Goal: Task Accomplishment & Management: Use online tool/utility

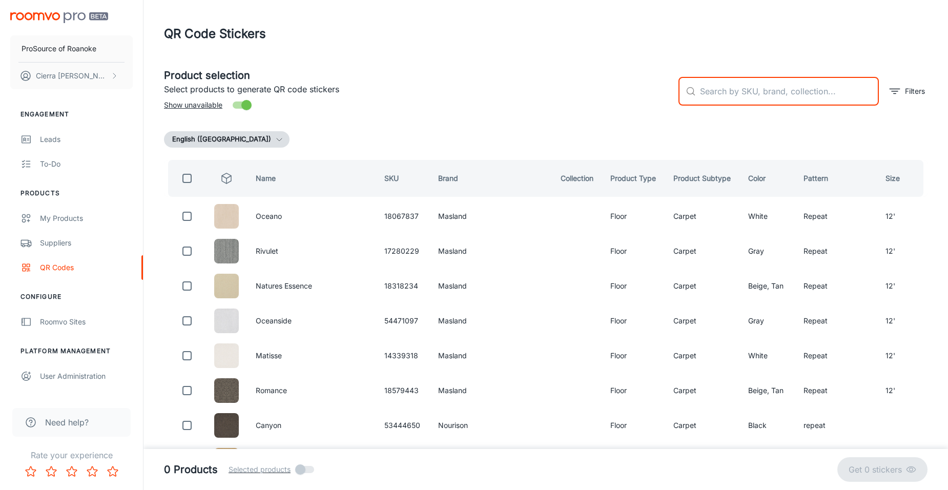
click at [750, 96] on input "text" at bounding box center [789, 91] width 179 height 29
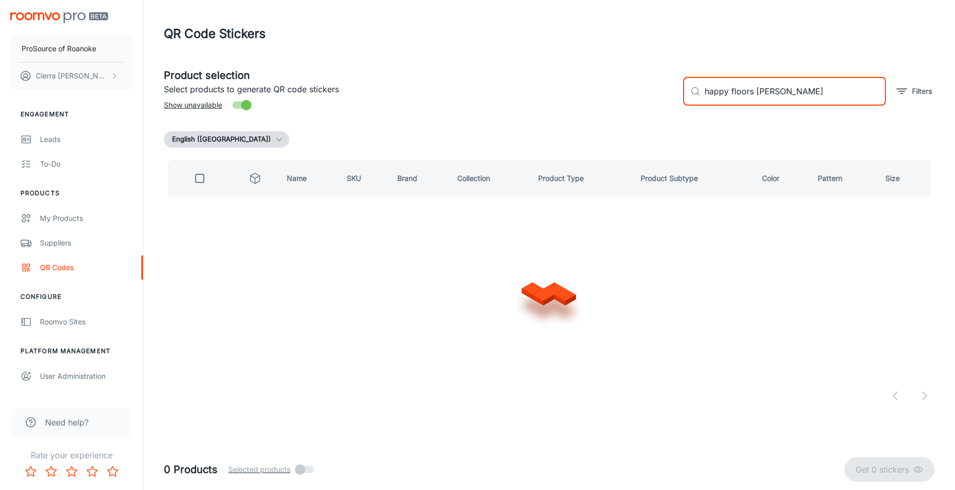
type input "happy floors [PERSON_NAME]"
checkbox input "true"
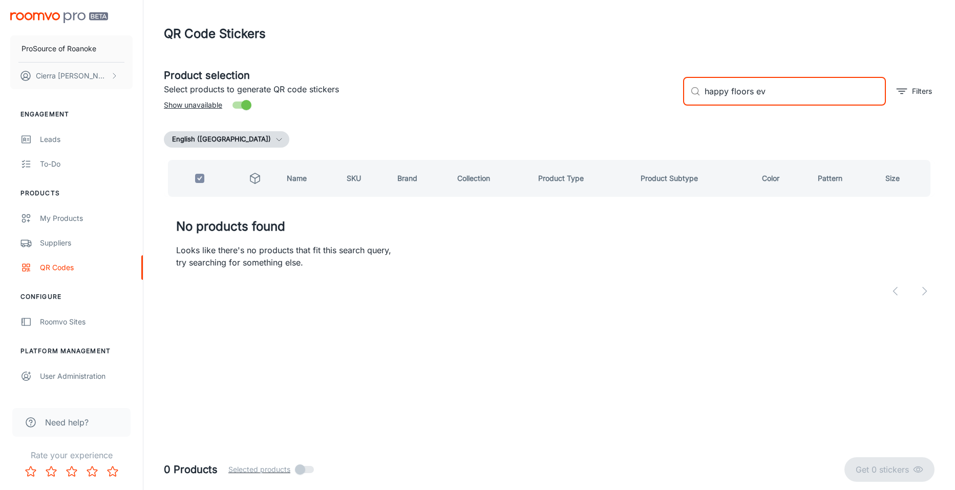
type input "happy floors e"
checkbox input "false"
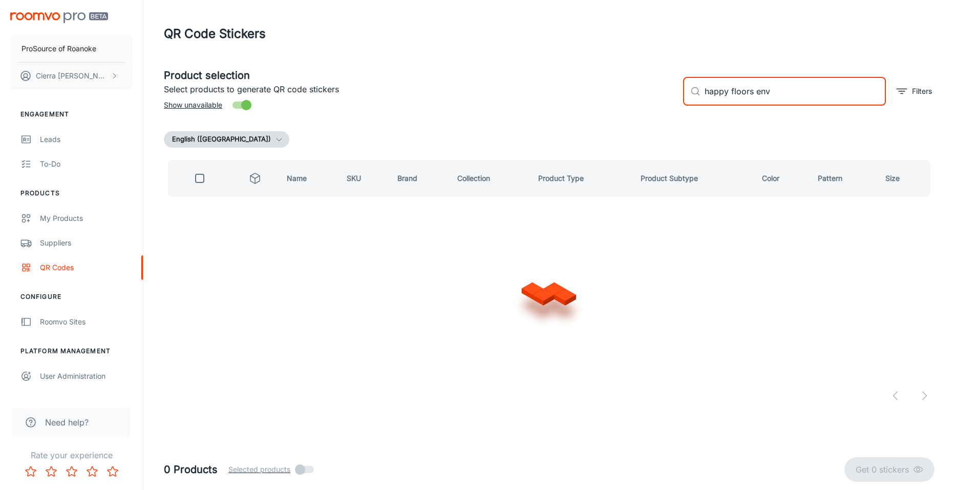
type input "happy floors envy"
checkbox input "true"
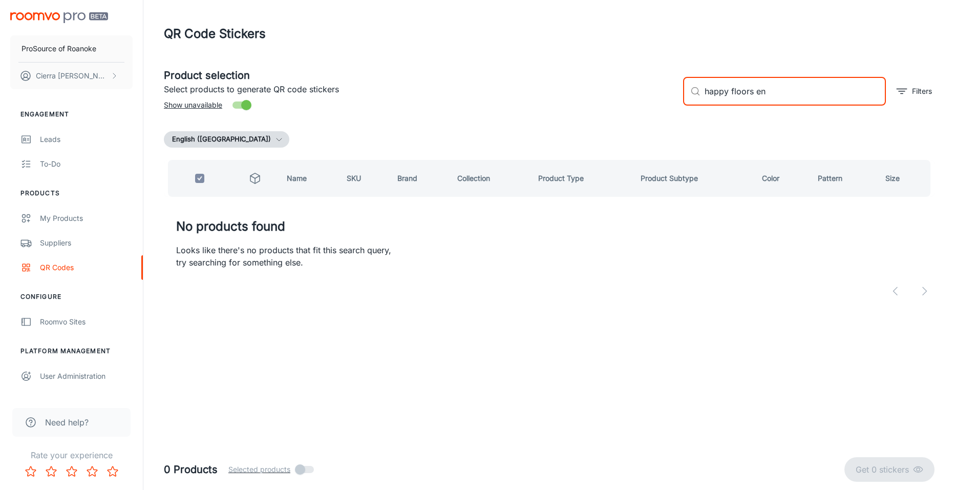
type input "happy floors e"
checkbox input "false"
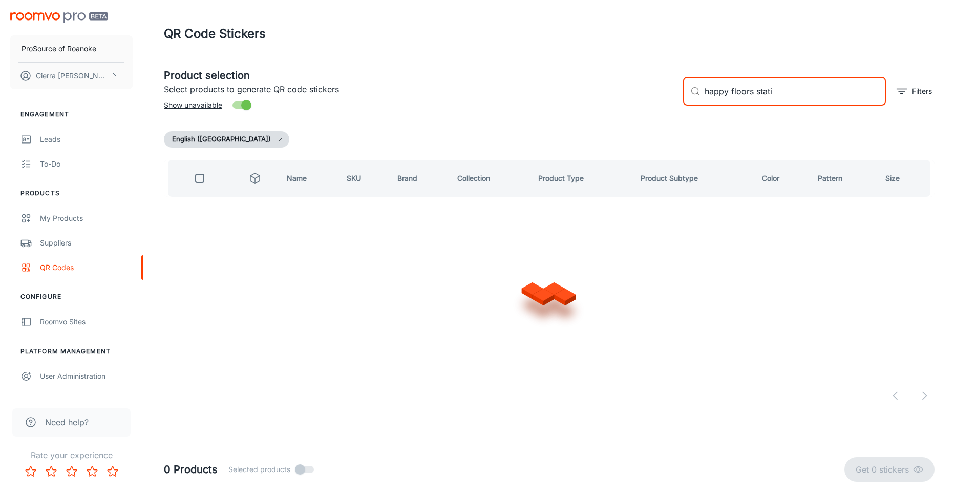
type input "happy floors statik"
checkbox input "true"
type input "happy floors"
checkbox input "false"
type input "happy floors electrik"
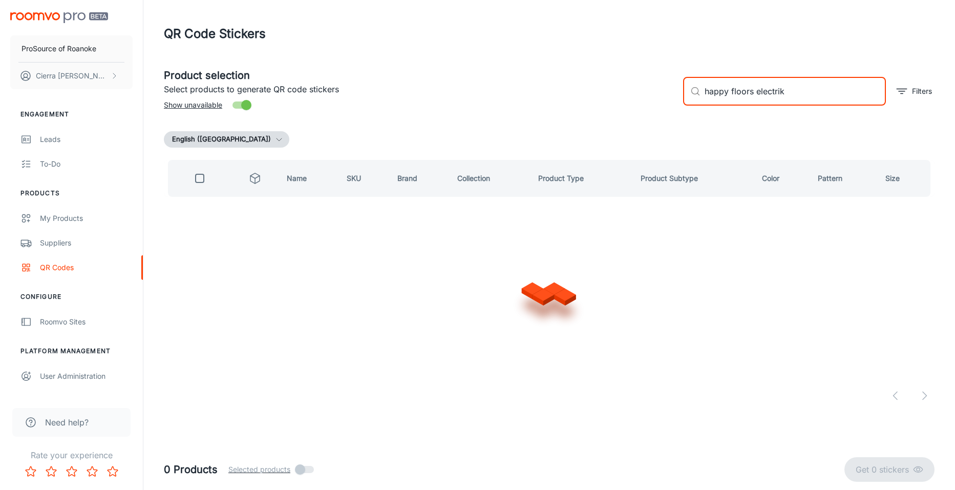
checkbox input "true"
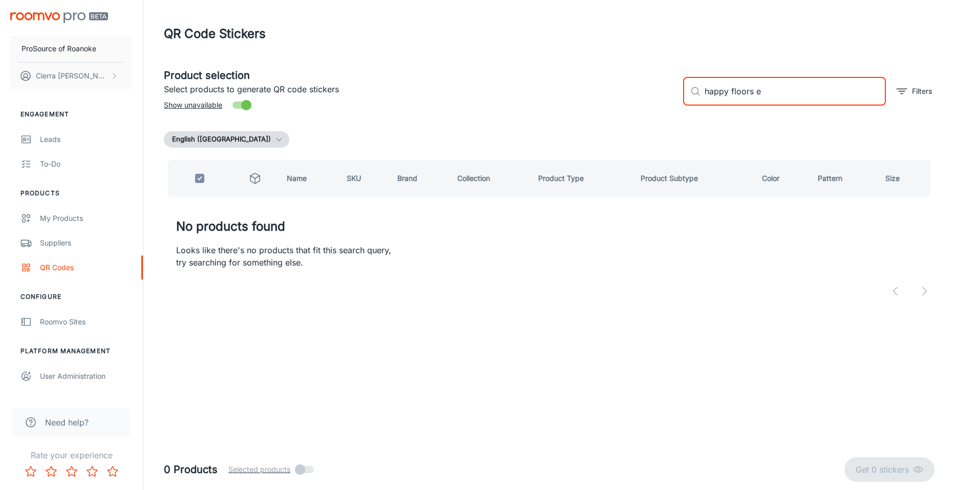
type input "happy floors"
checkbox input "false"
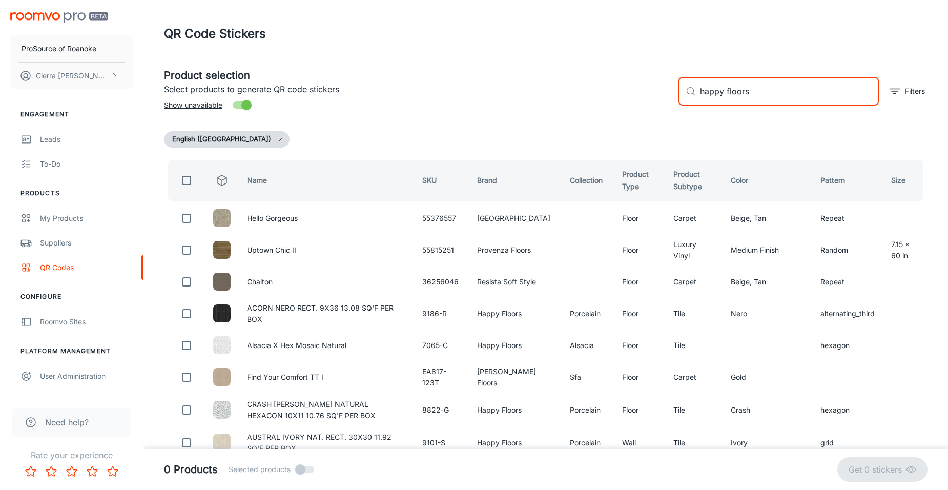
type input "happy floors"
click at [240, 107] on input "Show unavailable" at bounding box center [246, 104] width 58 height 19
checkbox input "false"
click at [768, 87] on input "happy floors" at bounding box center [789, 91] width 179 height 29
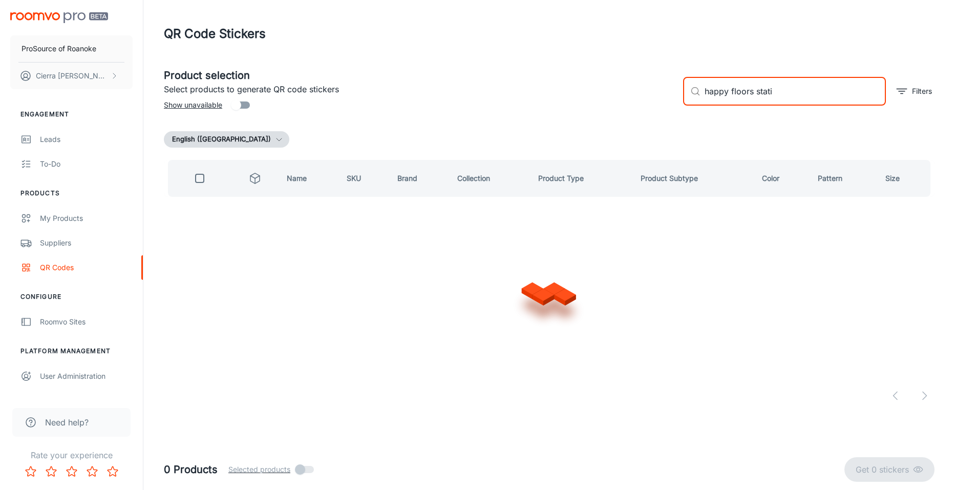
type input "happy floors statik"
checkbox input "true"
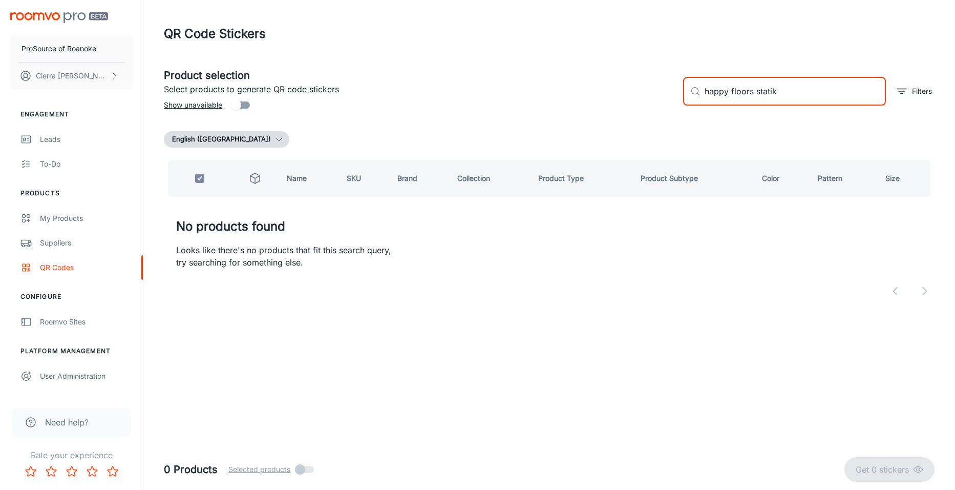
type input "happy floors statik"
click at [236, 108] on input "Show unavailable" at bounding box center [236, 104] width 58 height 19
click at [207, 106] on span "Show unavailable" at bounding box center [193, 104] width 58 height 11
click at [217, 106] on input "Show unavailable" at bounding box center [246, 104] width 58 height 19
click at [207, 106] on span "Show unavailable" at bounding box center [193, 104] width 58 height 11
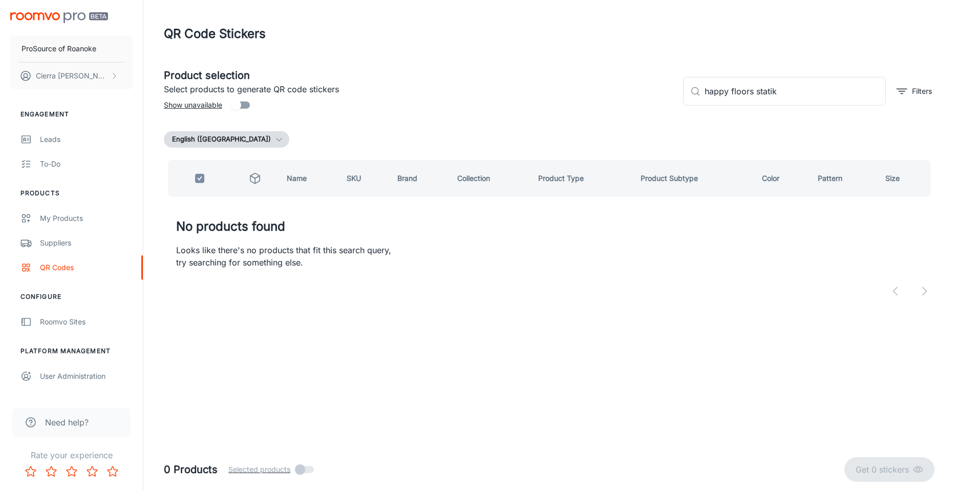
click at [207, 106] on input "Show unavailable" at bounding box center [236, 104] width 58 height 19
checkbox input "true"
click at [802, 98] on input "happy floors statik" at bounding box center [795, 91] width 181 height 29
type input "happy floors"
checkbox input "false"
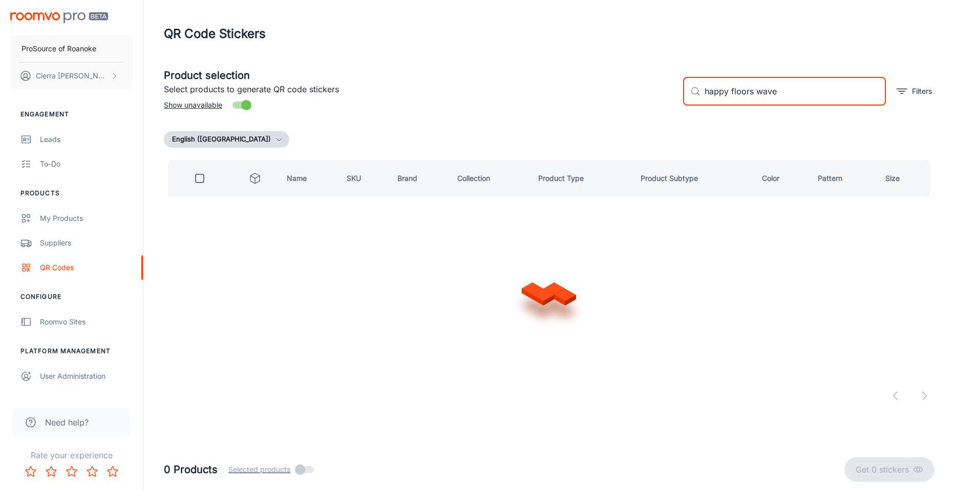
type input "happy floors waves"
checkbox input "true"
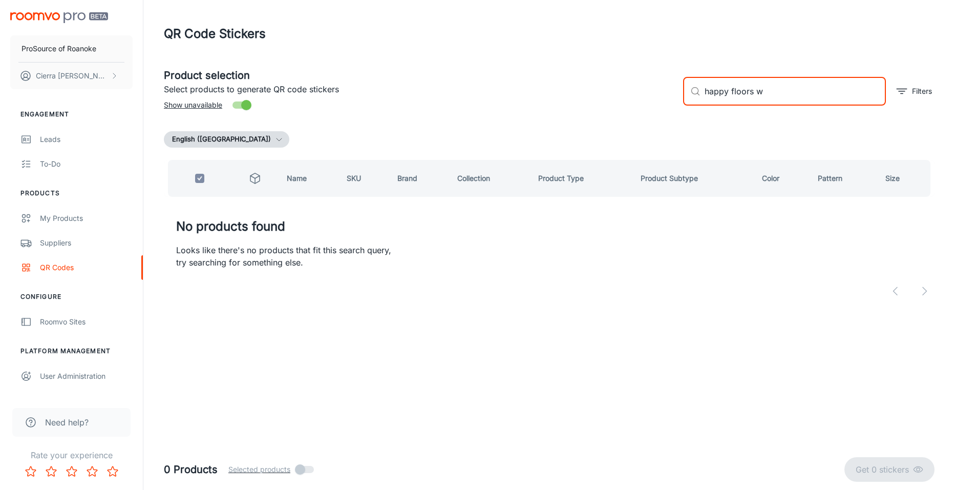
type input "happy floors"
checkbox input "false"
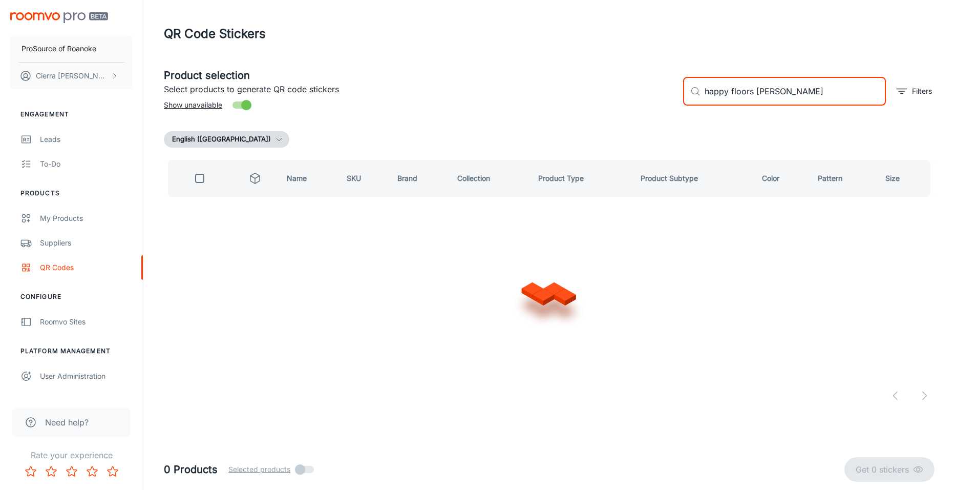
type input "happy floors [PERSON_NAME]"
checkbox input "true"
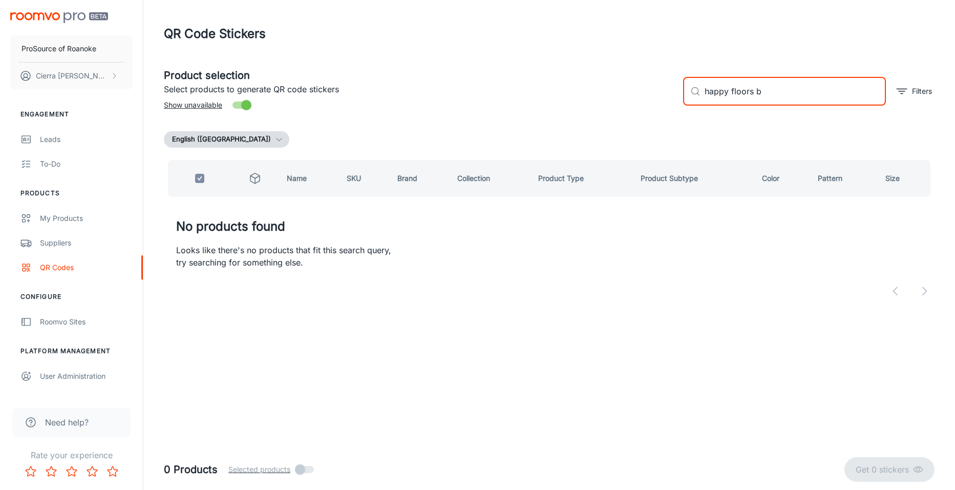
type input "happy floors"
checkbox input "false"
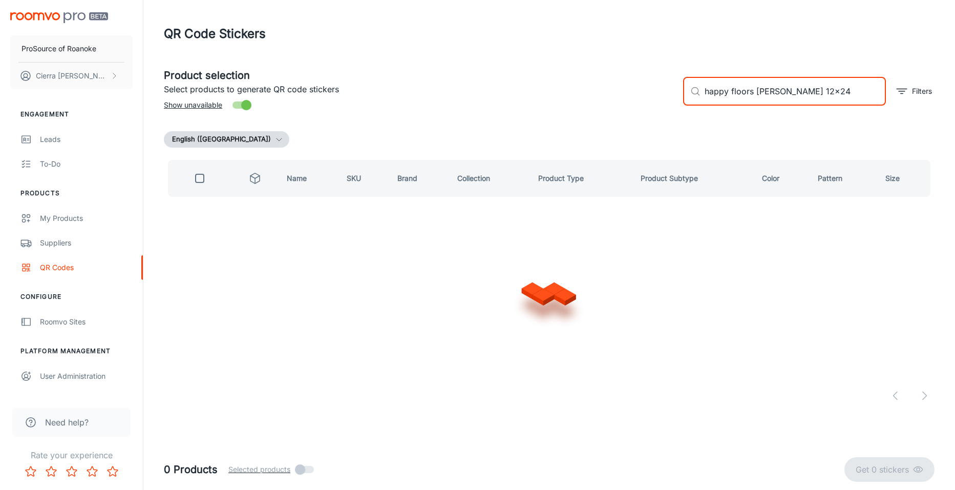
type input "happy floors [PERSON_NAME] 12x24"
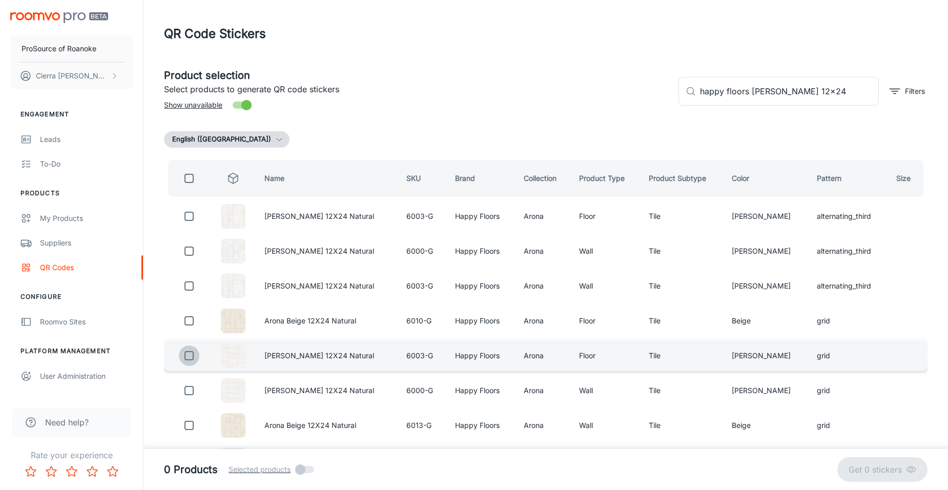
click at [188, 354] on input "checkbox" at bounding box center [189, 355] width 20 height 20
checkbox input "true"
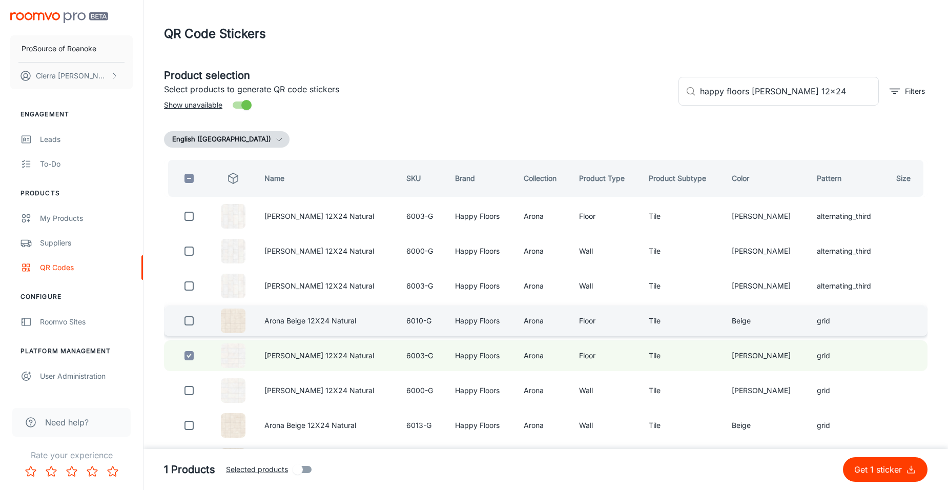
click at [194, 323] on input "checkbox" at bounding box center [189, 320] width 20 height 20
checkbox input "true"
click at [773, 92] on input "happy floors [PERSON_NAME] 12x24" at bounding box center [789, 91] width 179 height 29
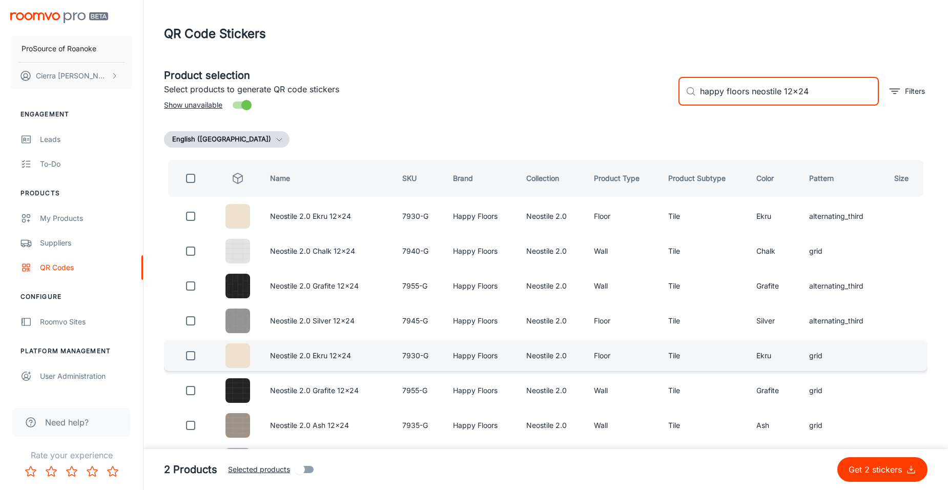
type input "happy floors neostile 12x24"
click at [194, 356] on input "checkbox" at bounding box center [190, 355] width 20 height 20
checkbox input "true"
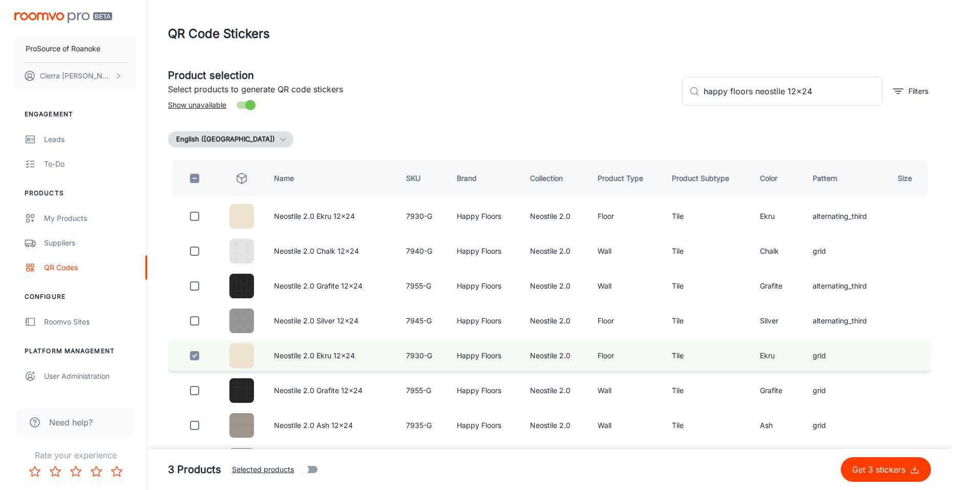
scroll to position [51, 0]
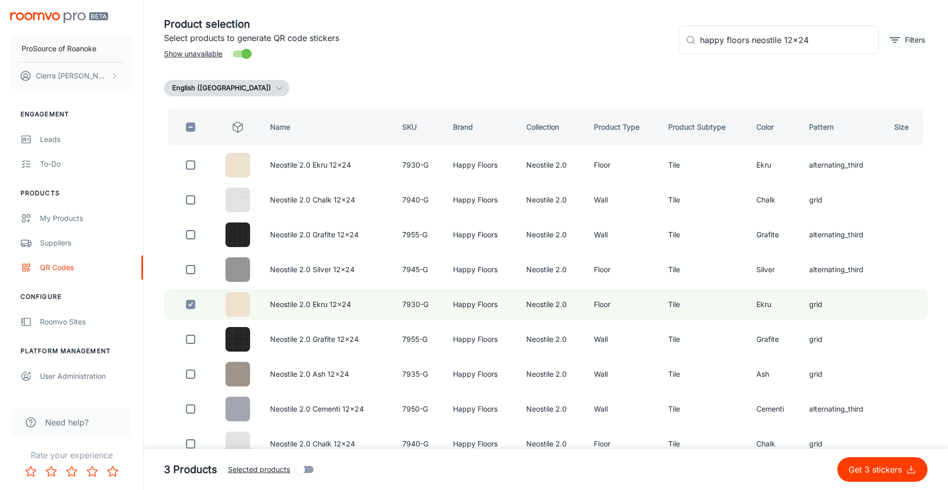
click at [901, 39] on button "Filters" at bounding box center [907, 40] width 40 height 16
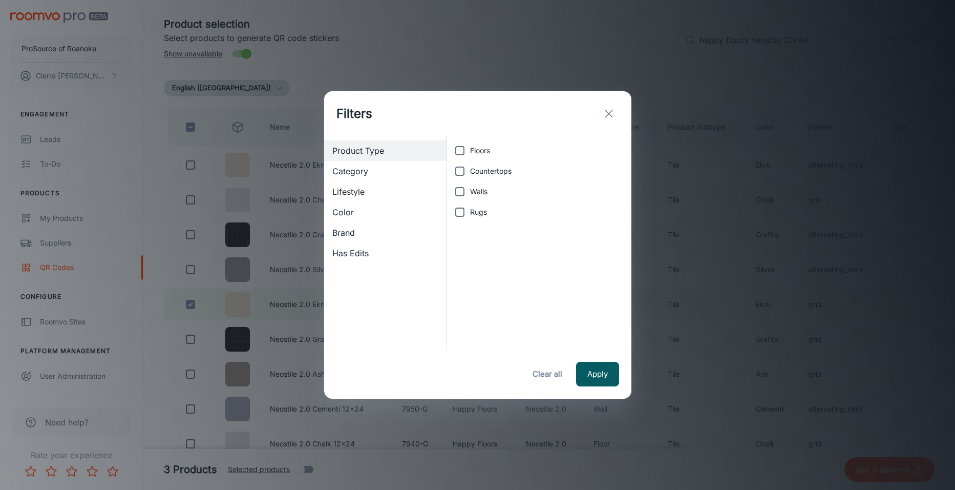
click at [482, 152] on span "Floors" at bounding box center [480, 150] width 20 height 11
click at [470, 152] on input "Floors" at bounding box center [460, 150] width 20 height 20
checkbox input "true"
click at [595, 373] on button "Apply" at bounding box center [597, 374] width 43 height 25
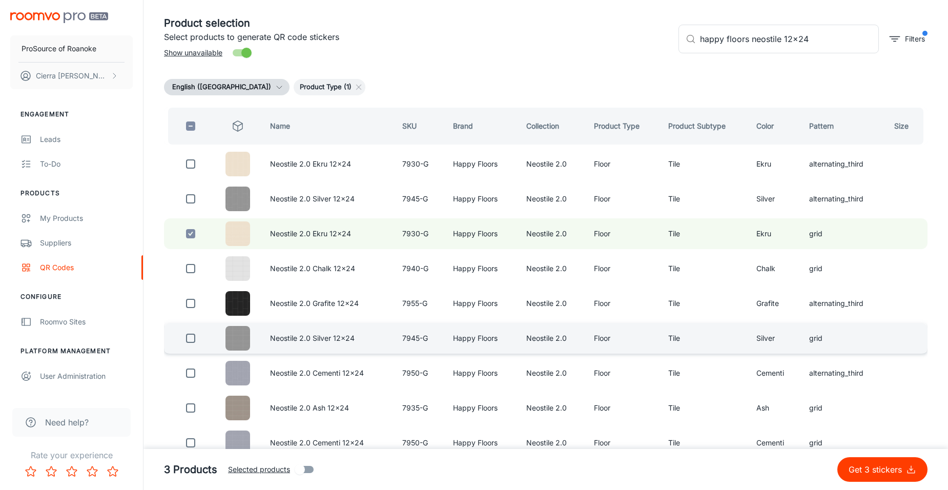
scroll to position [102, 0]
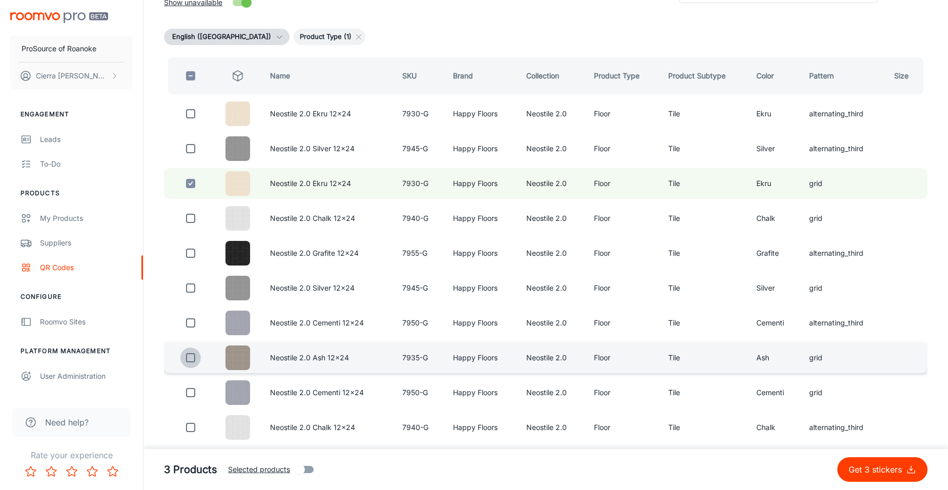
click at [191, 359] on input "checkbox" at bounding box center [190, 357] width 20 height 20
checkbox input "true"
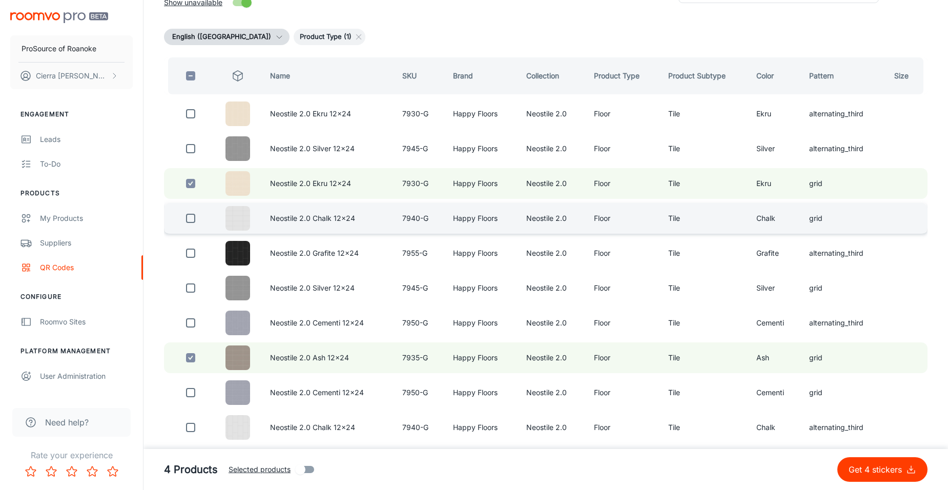
click at [189, 219] on input "checkbox" at bounding box center [190, 218] width 20 height 20
checkbox input "true"
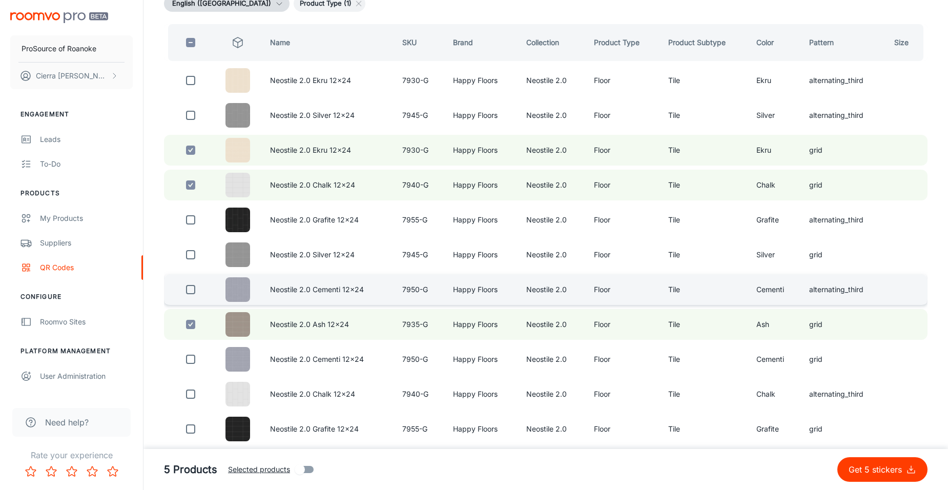
scroll to position [199, 0]
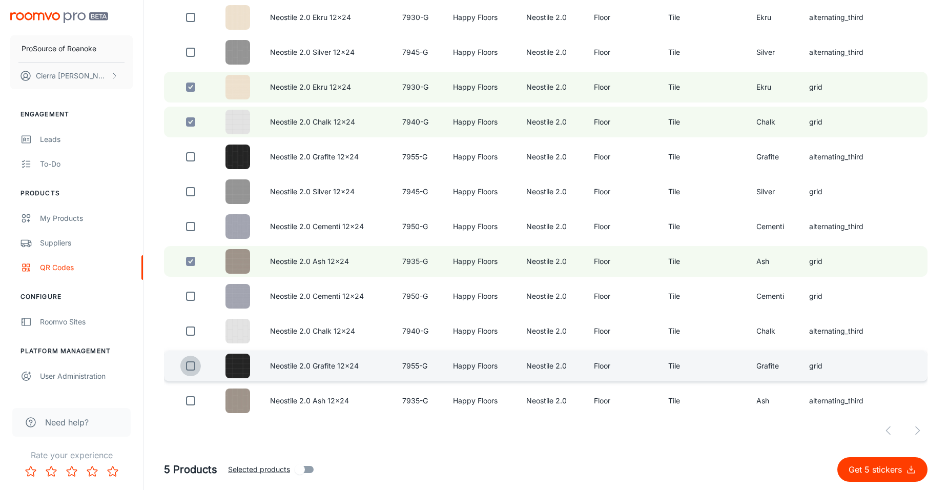
click at [193, 367] on input "checkbox" at bounding box center [190, 366] width 20 height 20
checkbox input "true"
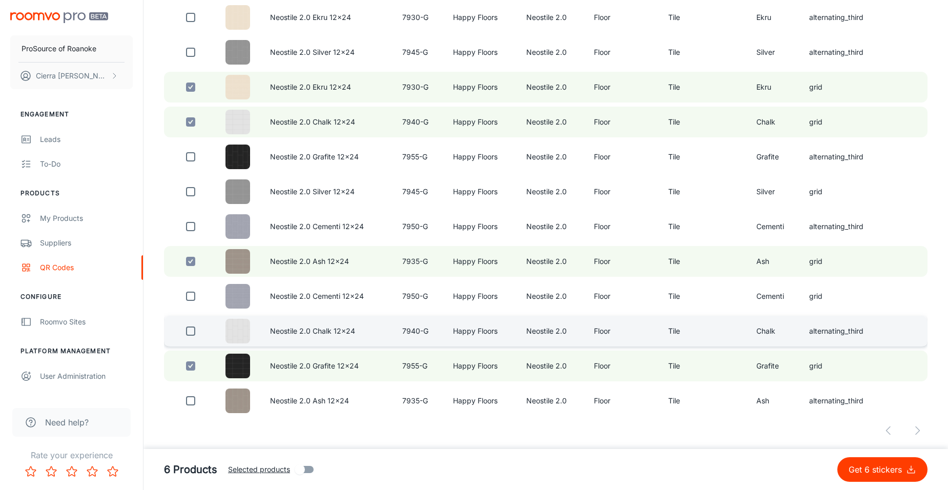
scroll to position [148, 0]
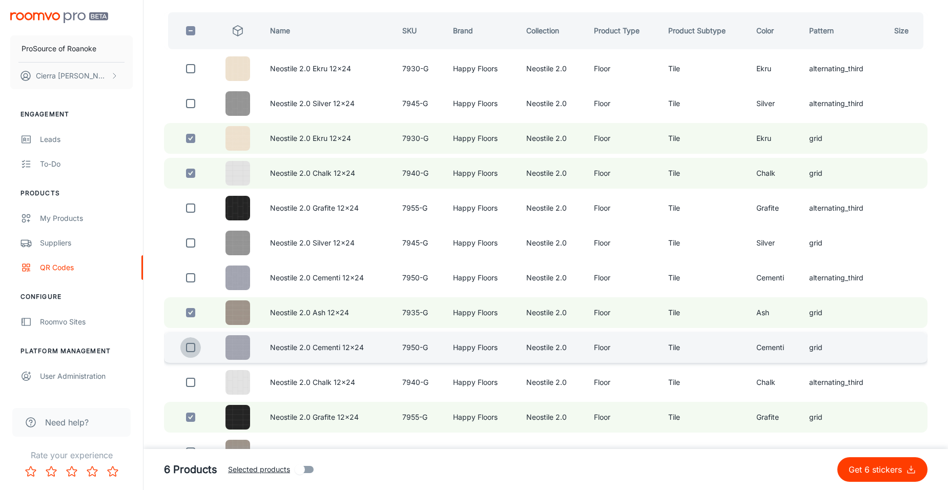
click at [191, 350] on input "checkbox" at bounding box center [190, 347] width 20 height 20
checkbox input "true"
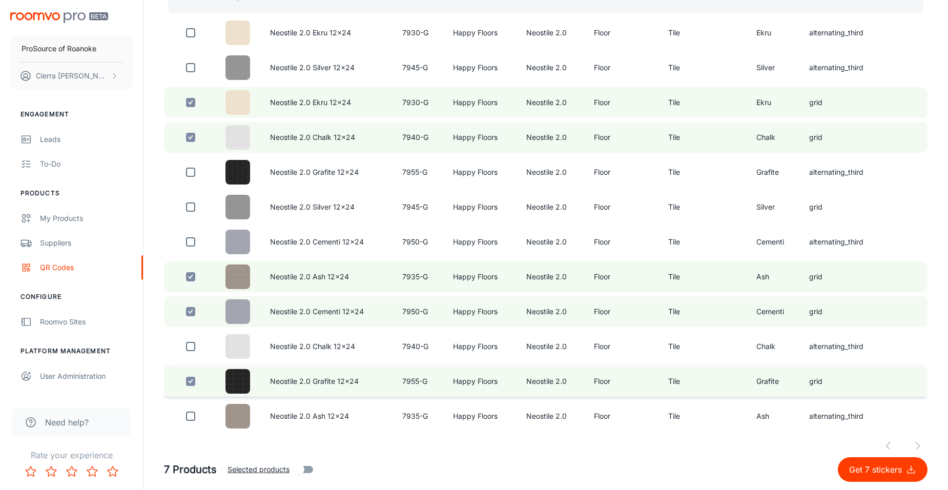
scroll to position [199, 0]
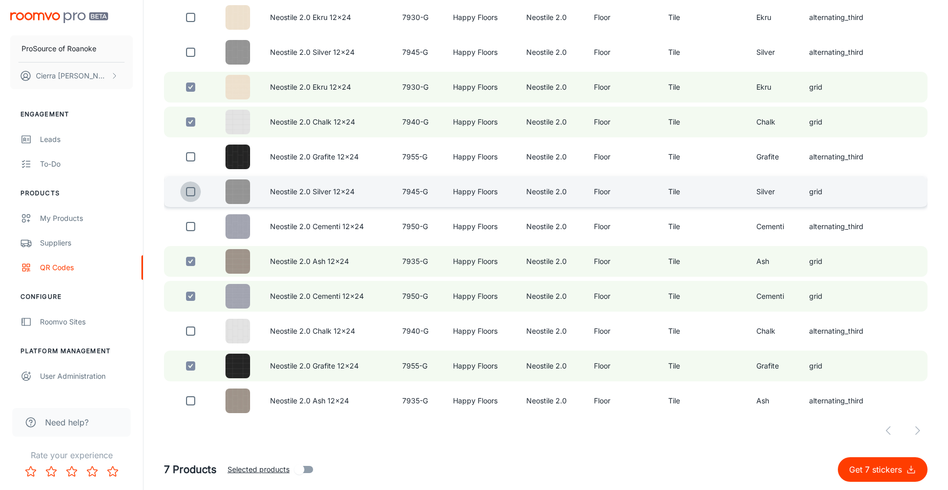
click at [185, 194] on input "checkbox" at bounding box center [190, 191] width 20 height 20
checkbox input "true"
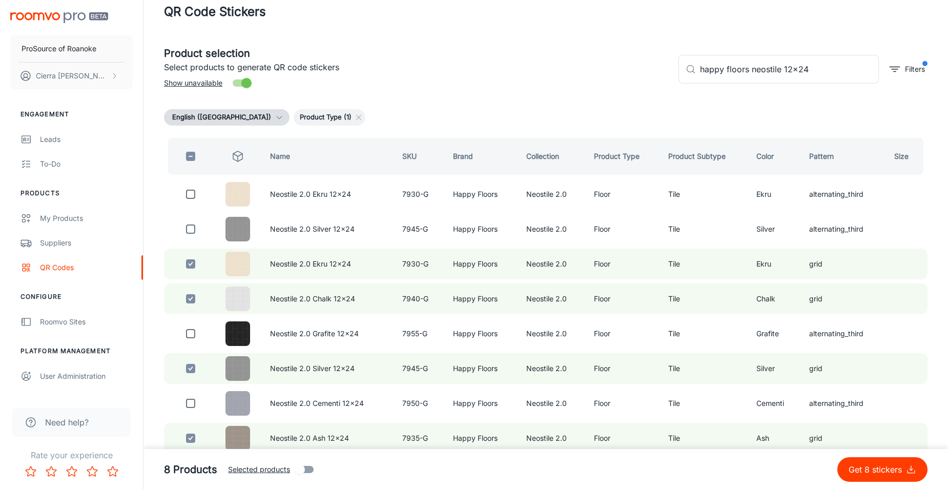
scroll to position [0, 0]
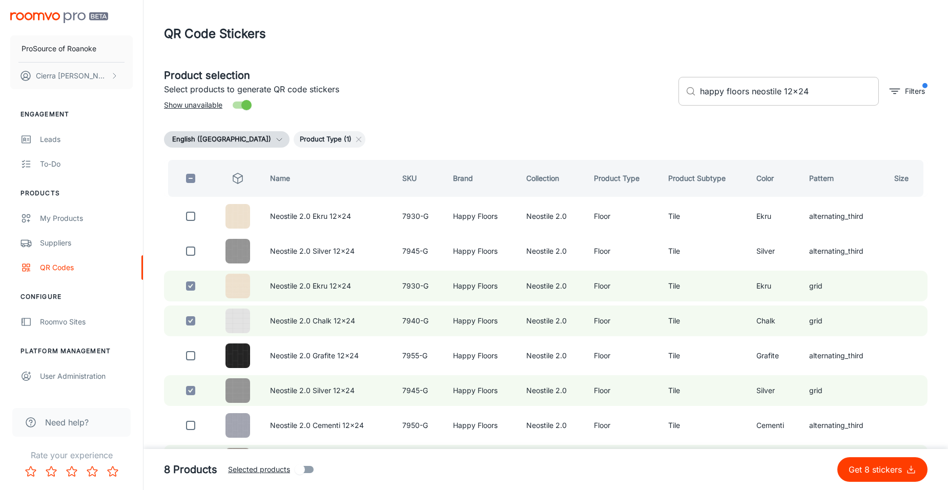
click at [781, 93] on input "happy floors neostile 12x24" at bounding box center [789, 91] width 179 height 29
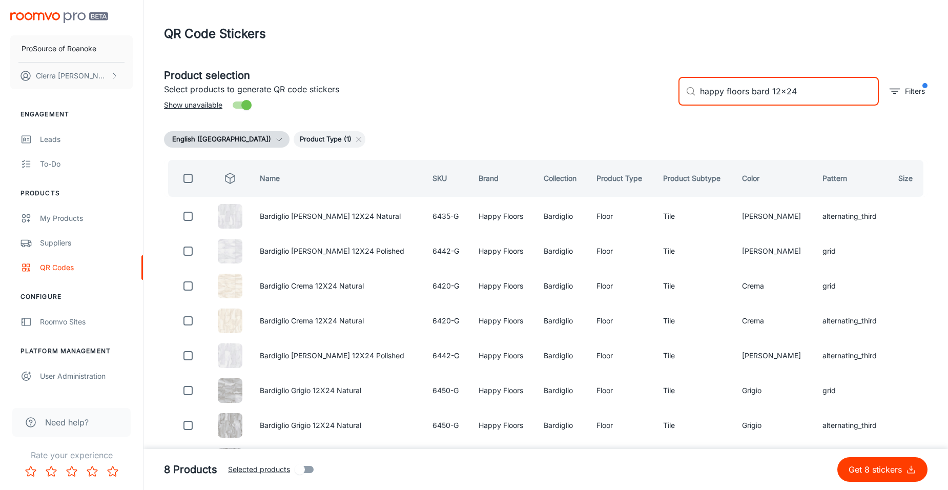
type input "happy floors bard 12x24"
click at [306, 470] on input "Selected products" at bounding box center [299, 468] width 58 height 19
checkbox input "true"
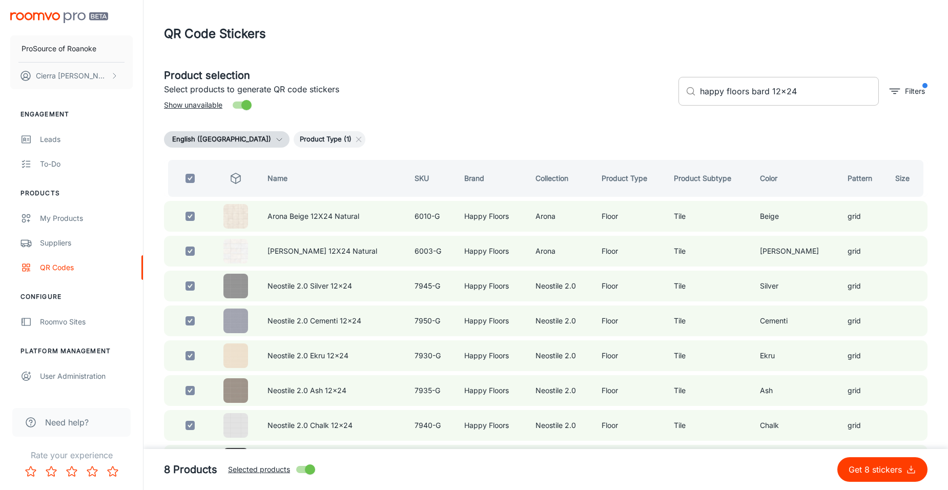
click at [768, 94] on input "happy floors bard 12x24" at bounding box center [789, 91] width 179 height 29
type input "happy floors 12x24"
click at [307, 470] on input "Selected products" at bounding box center [310, 468] width 58 height 19
checkbox input "false"
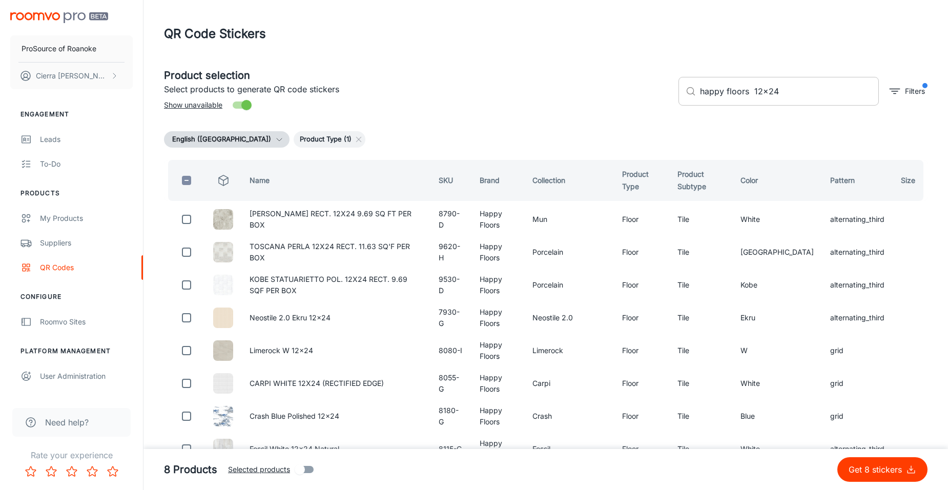
click at [752, 97] on input "happy floors 12x24" at bounding box center [789, 91] width 179 height 29
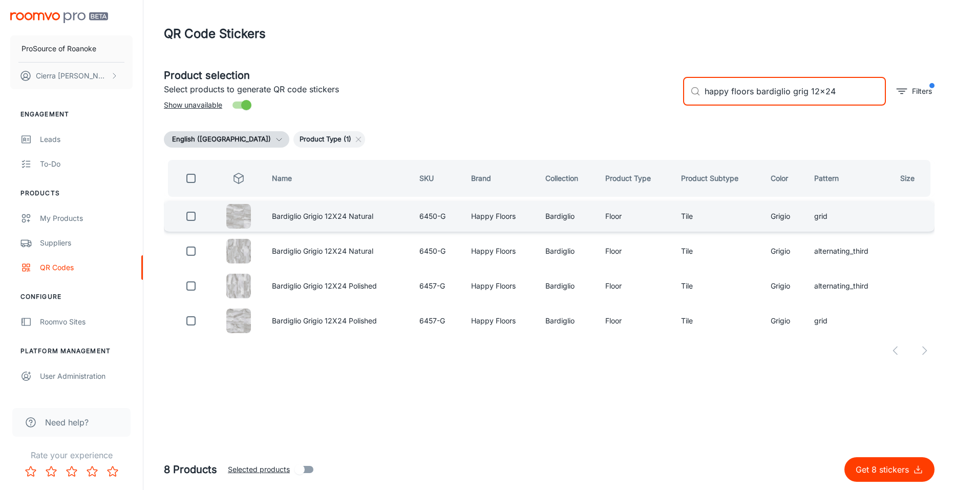
type input "happy floors bardiglio grig 12x24"
click at [193, 220] on input "checkbox" at bounding box center [191, 216] width 20 height 20
checkbox input "true"
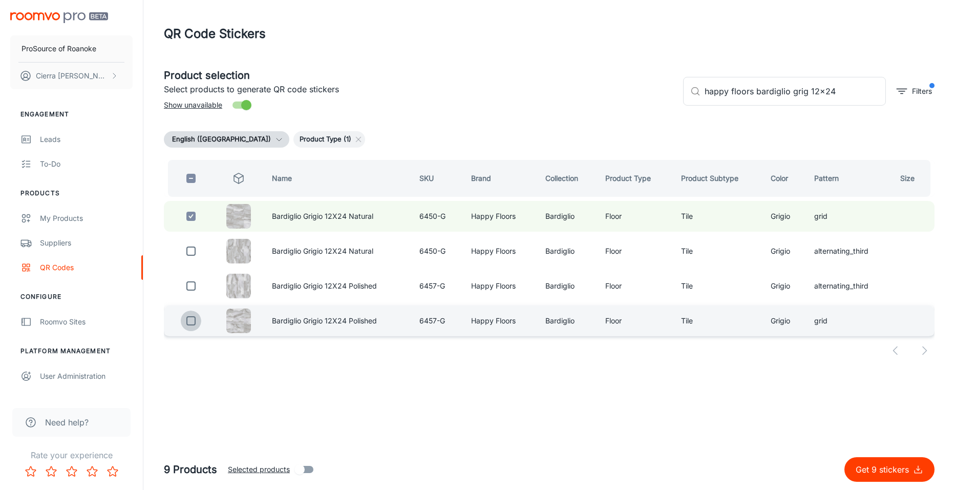
click at [189, 322] on input "checkbox" at bounding box center [191, 320] width 20 height 20
checkbox input "true"
drag, startPoint x: 808, startPoint y: 93, endPoint x: 755, endPoint y: 101, distance: 54.0
click at [755, 101] on input "happy floors bardiglio grig 12x24" at bounding box center [795, 91] width 181 height 29
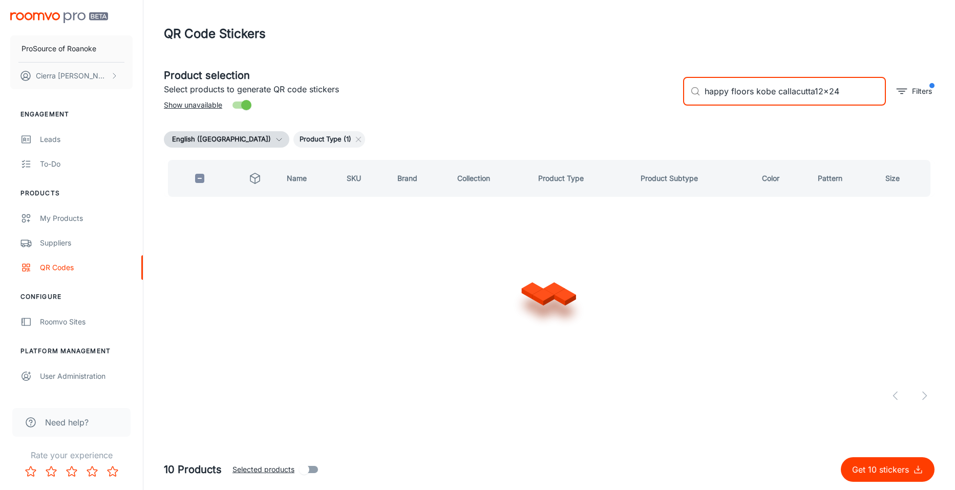
type input "happy floors kobe callacutta 12x24"
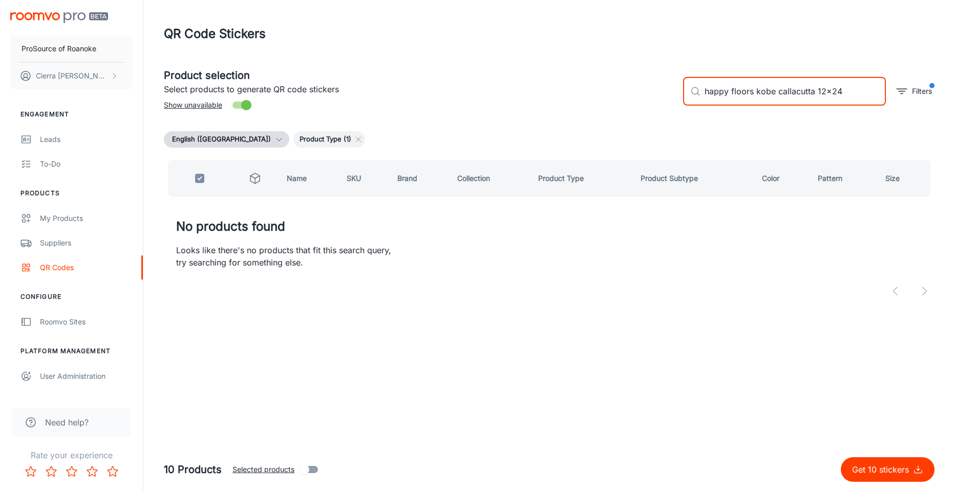
checkbox input "true"
click at [839, 92] on input "happy floors kobe callacutta 12x24" at bounding box center [795, 91] width 181 height 29
click at [826, 91] on input "happy floors kobe callacutta" at bounding box center [795, 91] width 181 height 29
type input "happy floors [GEOGRAPHIC_DATA]"
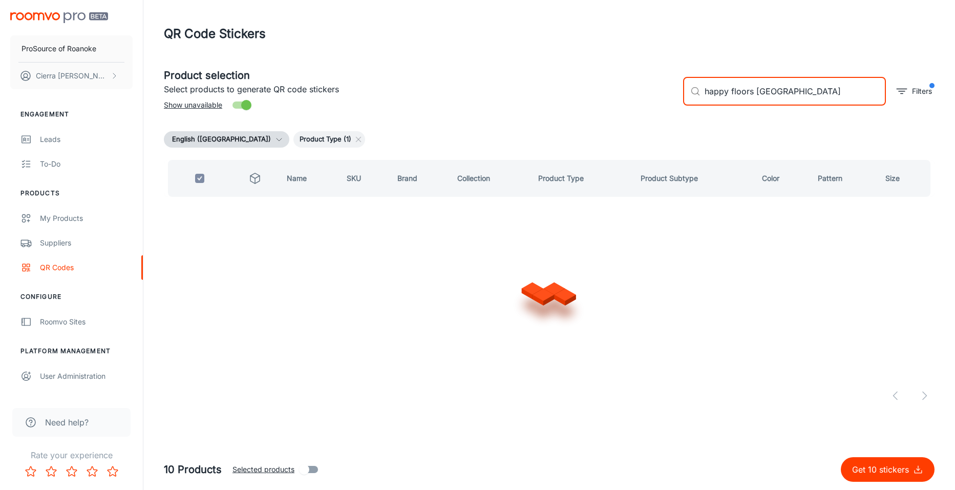
checkbox input "false"
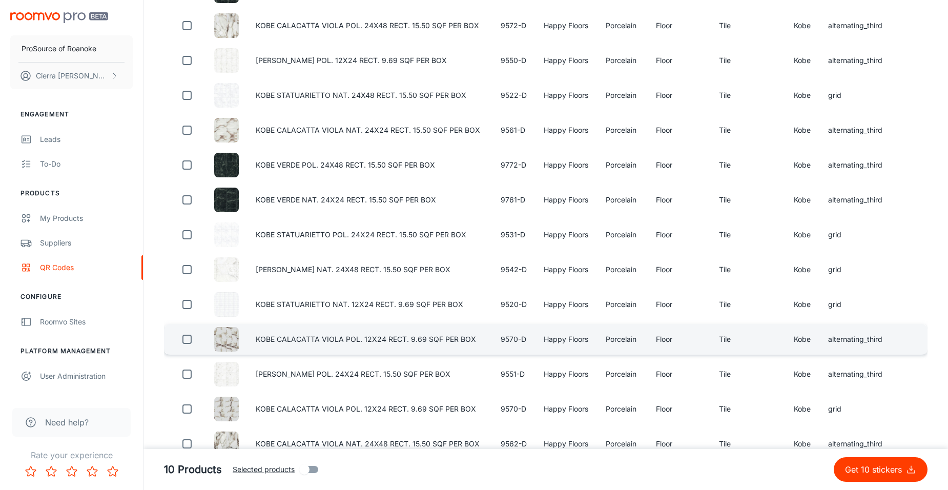
scroll to position [973, 0]
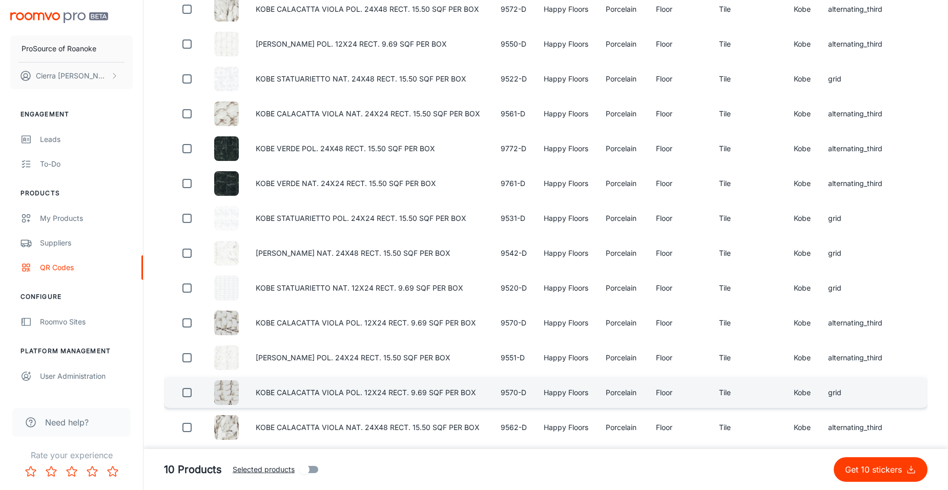
type input "happy floors [GEOGRAPHIC_DATA]"
click at [187, 393] on input "checkbox" at bounding box center [187, 392] width 20 height 20
checkbox input "true"
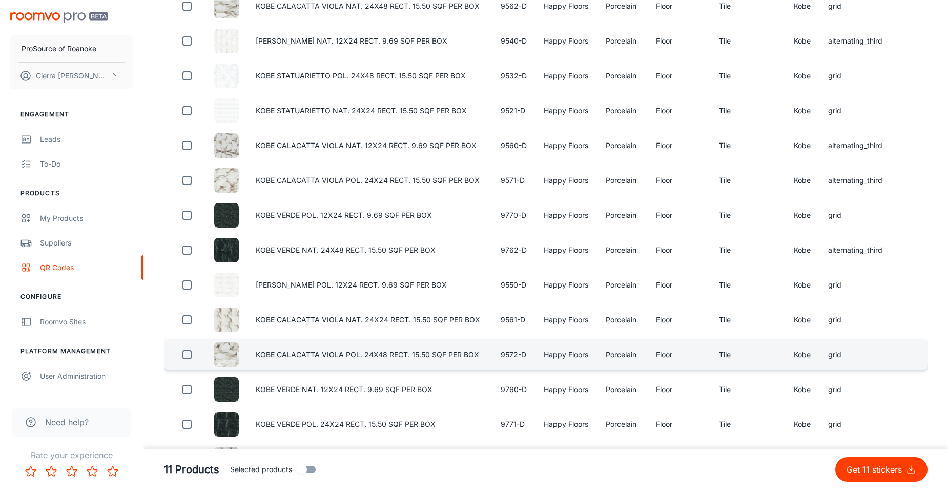
scroll to position [410, 0]
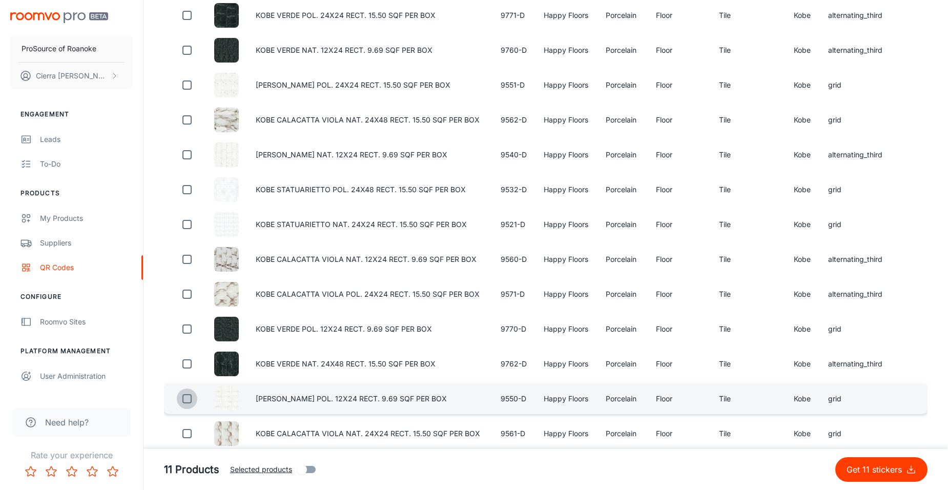
click at [185, 396] on input "checkbox" at bounding box center [187, 398] width 20 height 20
click at [188, 400] on input "checkbox" at bounding box center [187, 398] width 20 height 20
checkbox input "false"
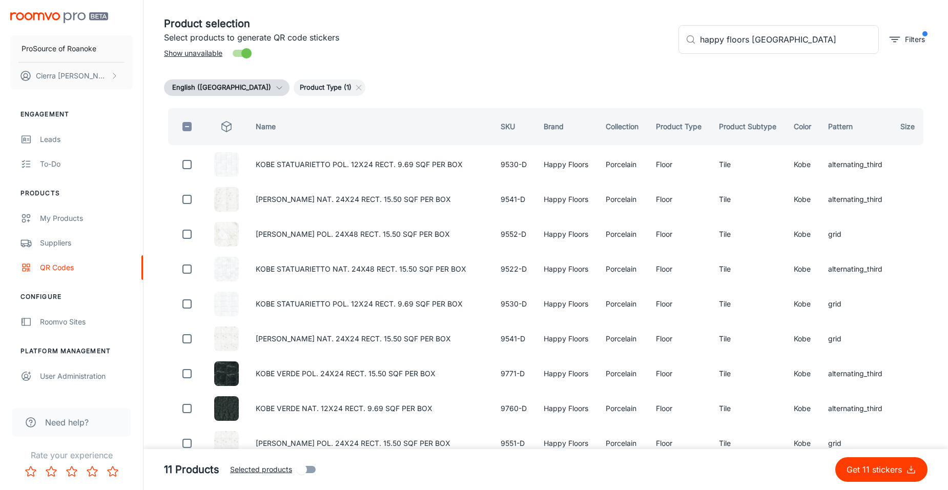
scroll to position [51, 0]
click at [795, 46] on input "happy floors [GEOGRAPHIC_DATA]" at bounding box center [789, 40] width 179 height 29
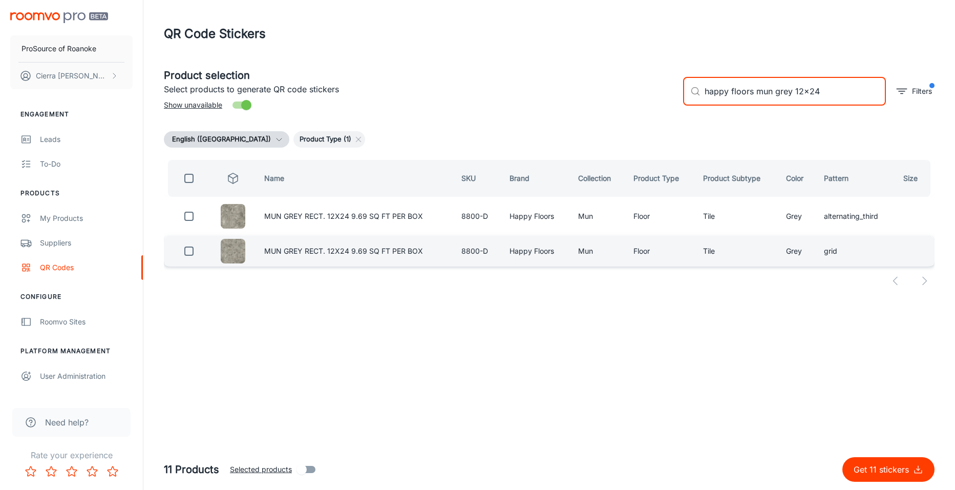
type input "happy floors mun grey 12x24"
click at [192, 254] on input "checkbox" at bounding box center [189, 251] width 20 height 20
checkbox input "true"
click at [789, 94] on input "happy floors mun grey 12x24" at bounding box center [795, 91] width 181 height 29
drag, startPoint x: 791, startPoint y: 93, endPoint x: 777, endPoint y: 97, distance: 14.9
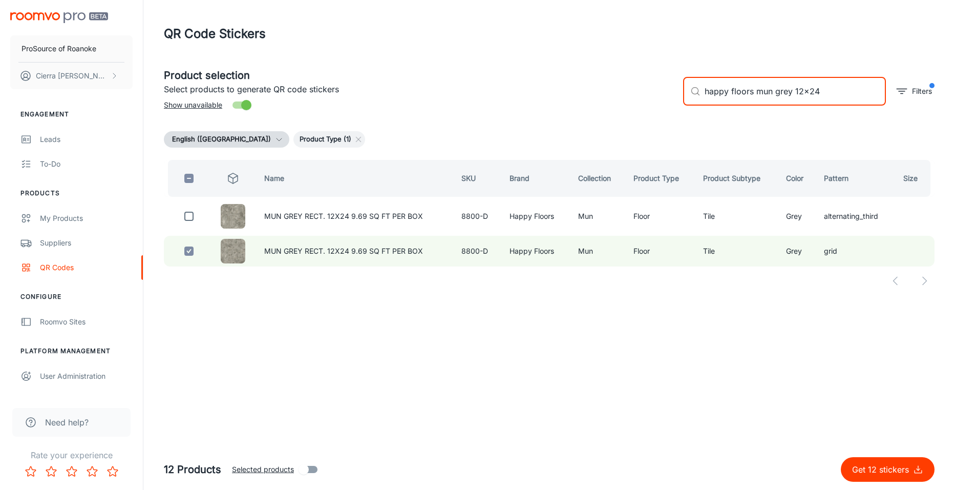
click at [777, 97] on input "happy floors mun grey 12x24" at bounding box center [795, 91] width 181 height 29
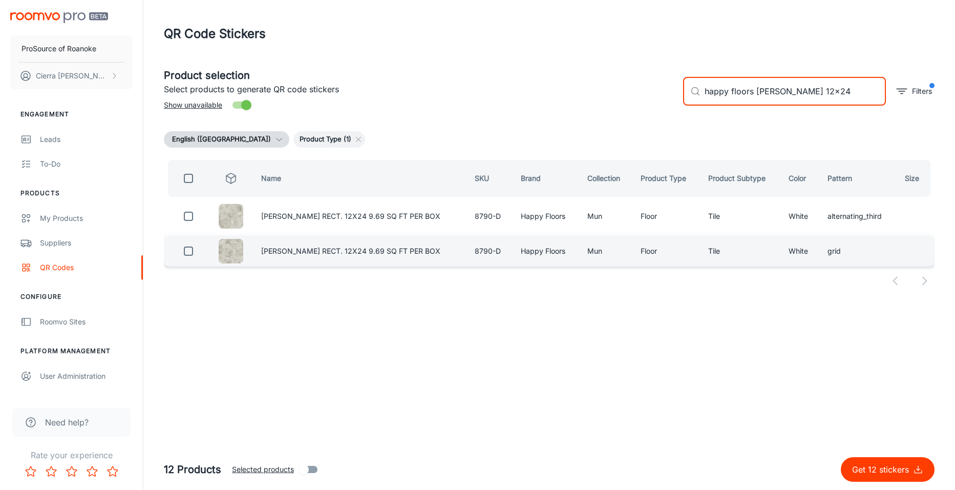
type input "happy floors [PERSON_NAME] 12x24"
click at [186, 249] on input "checkbox" at bounding box center [188, 251] width 20 height 20
checkbox input "true"
drag, startPoint x: 794, startPoint y: 93, endPoint x: 776, endPoint y: 97, distance: 18.8
click at [776, 97] on input "happy floors [PERSON_NAME] 12x24" at bounding box center [795, 91] width 181 height 29
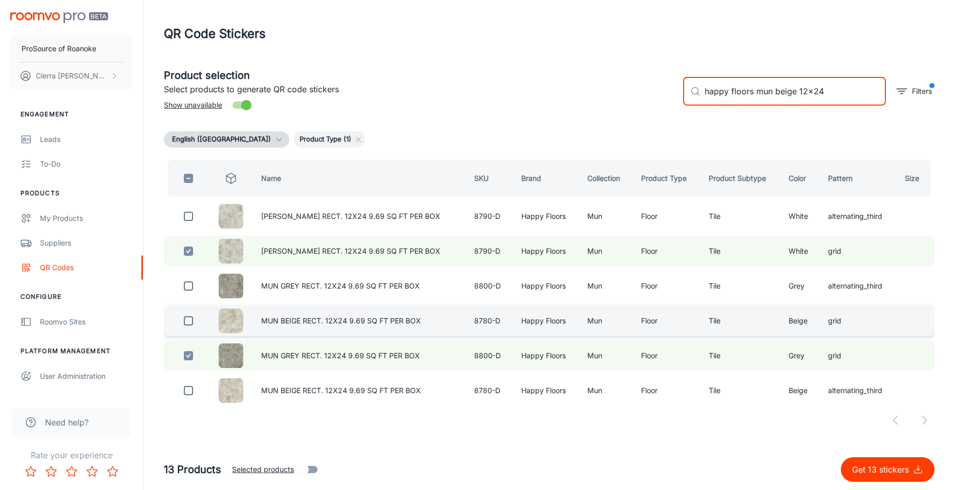
type input "happy floors mun beige 12x24"
click at [192, 319] on input "checkbox" at bounding box center [188, 320] width 20 height 20
checkbox input "true"
drag, startPoint x: 796, startPoint y: 95, endPoint x: 777, endPoint y: 109, distance: 24.2
click at [777, 109] on div "​ happy floors mun beige 12x24 ​ Filters" at bounding box center [805, 86] width 260 height 55
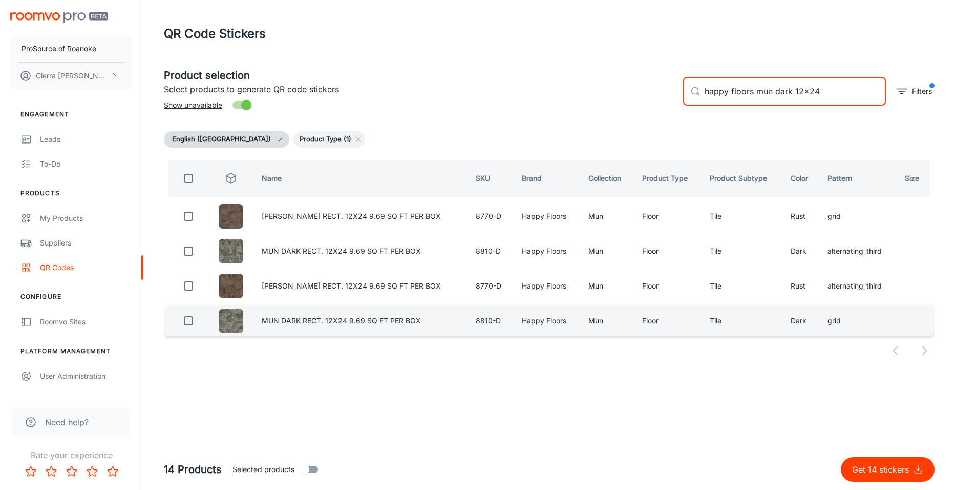
type input "happy floors mun dark 12x24"
click at [190, 322] on input "checkbox" at bounding box center [188, 320] width 20 height 20
checkbox input "true"
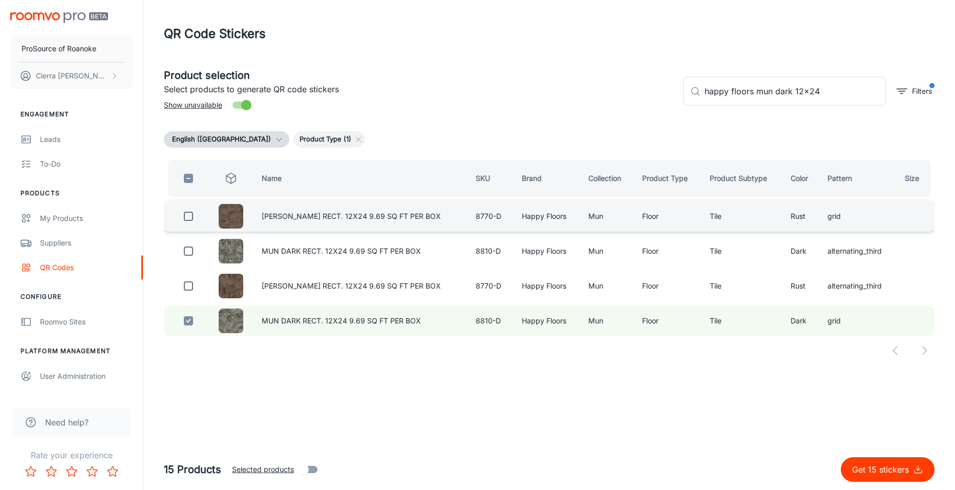
click at [186, 217] on input "checkbox" at bounding box center [188, 216] width 20 height 20
checkbox input "true"
click at [798, 90] on input "happy floors mun dark 12x24" at bounding box center [795, 91] width 181 height 29
click at [791, 96] on input "happy floors mun dark 12x24" at bounding box center [795, 91] width 181 height 29
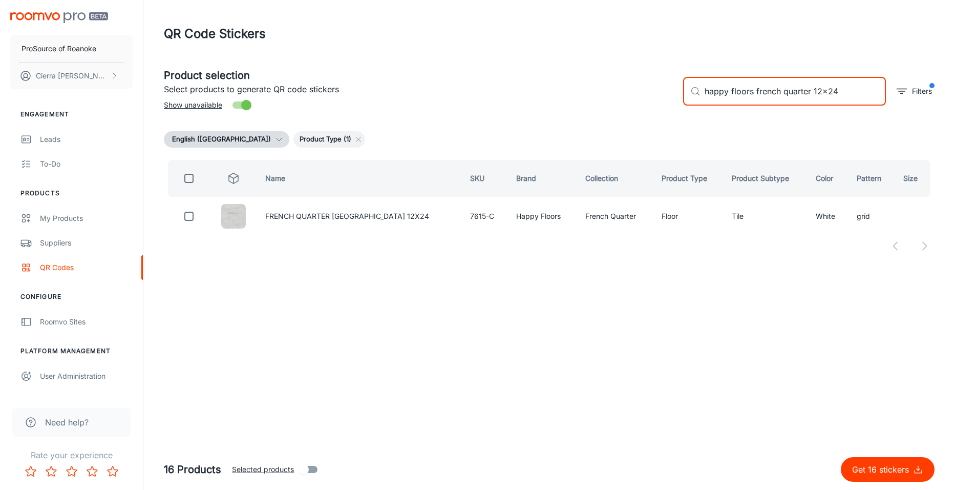
drag, startPoint x: 838, startPoint y: 90, endPoint x: 813, endPoint y: 89, distance: 24.1
click at [813, 89] on input "happy floors french quarter 12x24" at bounding box center [795, 91] width 181 height 29
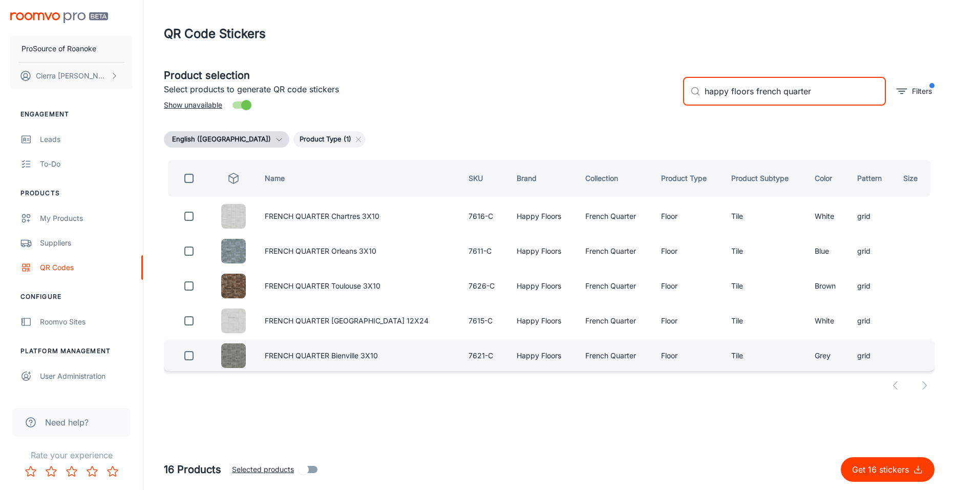
type input "happy floors french quarter"
click at [194, 357] on input "checkbox" at bounding box center [189, 355] width 20 height 20
checkbox input "true"
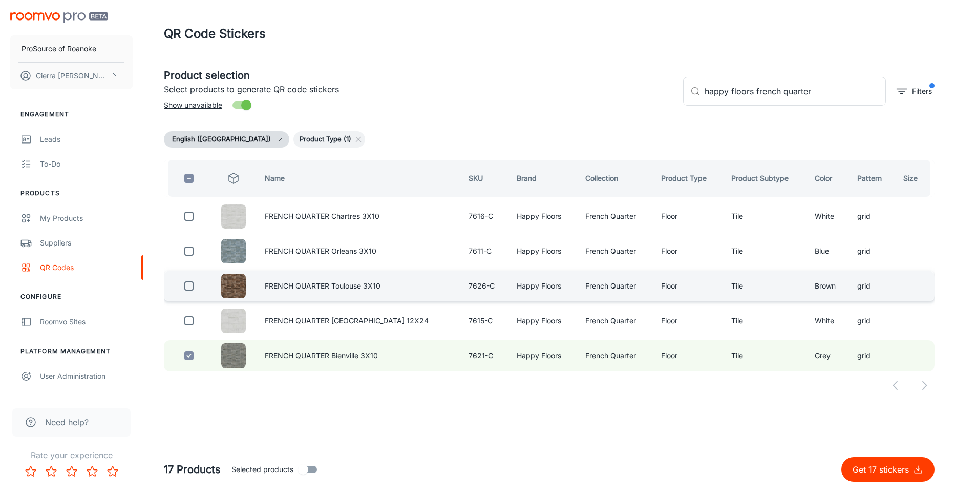
click at [190, 289] on input "checkbox" at bounding box center [189, 286] width 20 height 20
checkbox input "true"
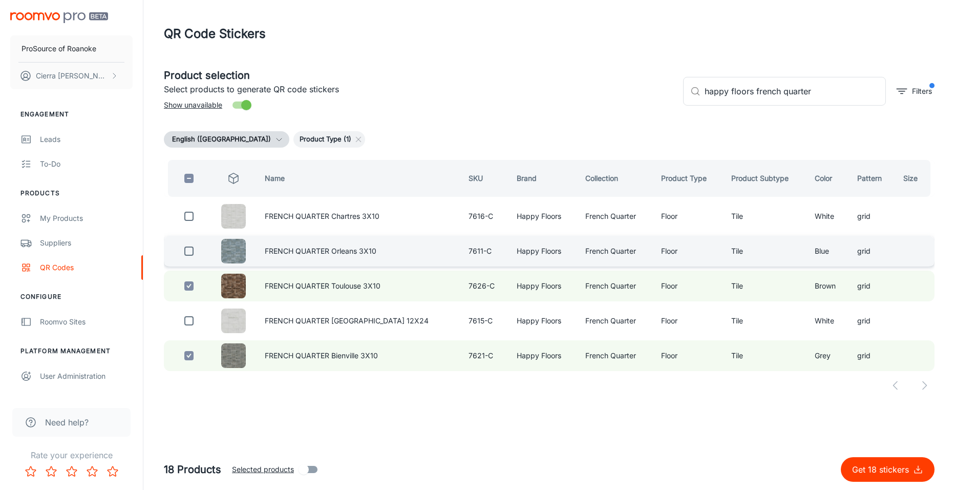
click at [191, 247] on input "checkbox" at bounding box center [189, 251] width 20 height 20
checkbox input "true"
click at [810, 96] on input "happy floors french quarter" at bounding box center [795, 91] width 181 height 29
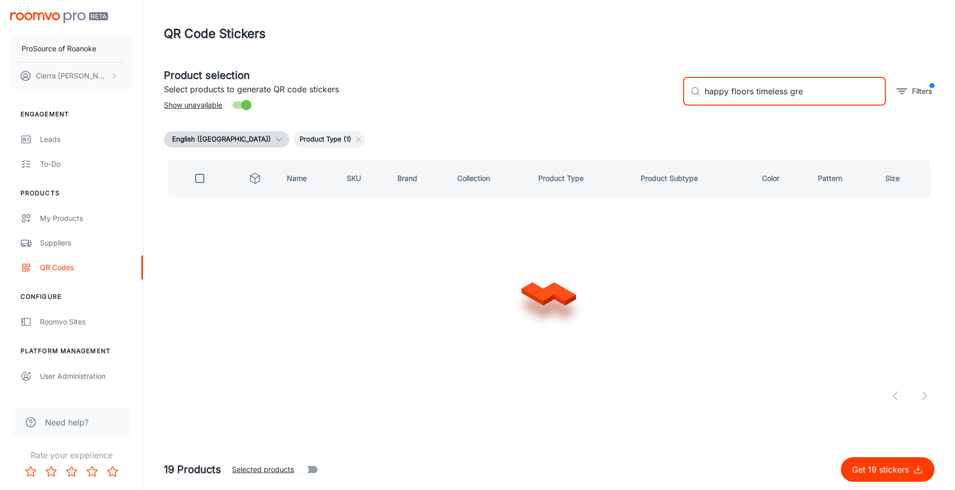
type input "happy floors timeless grey"
checkbox input "true"
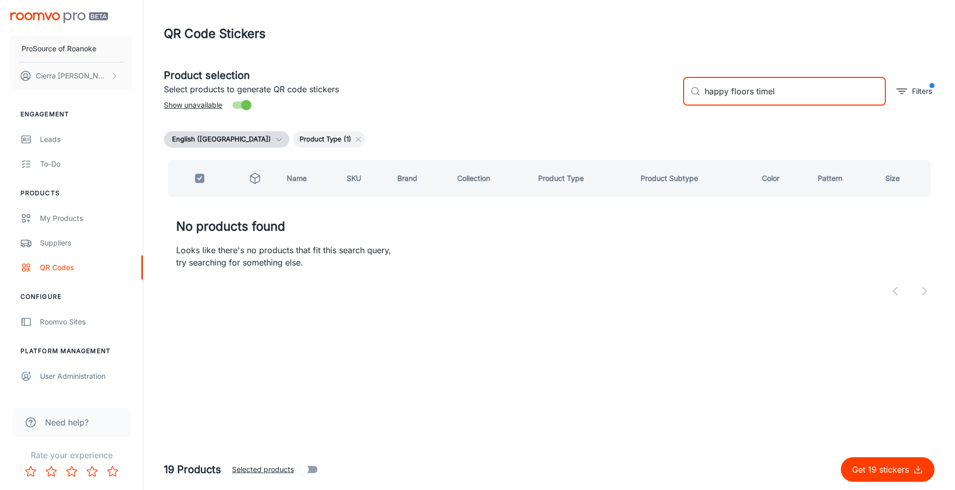
type input "happy floors time"
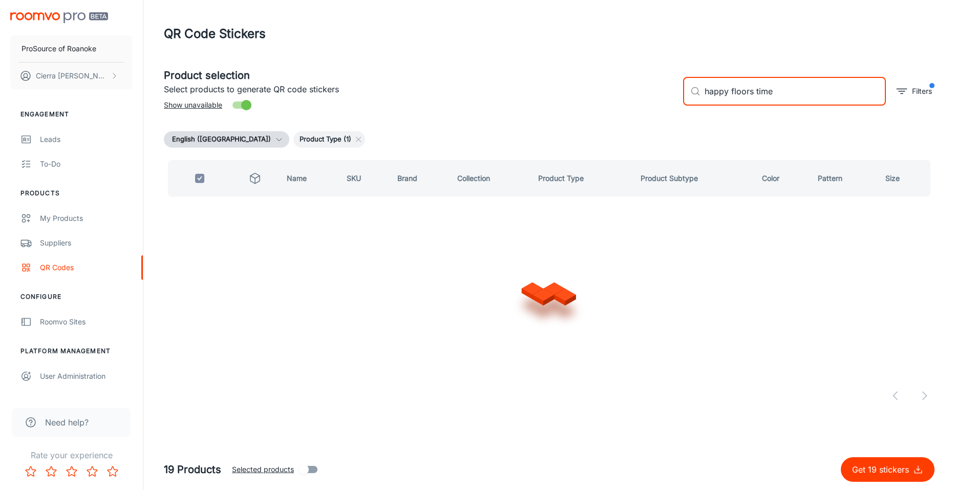
checkbox input "false"
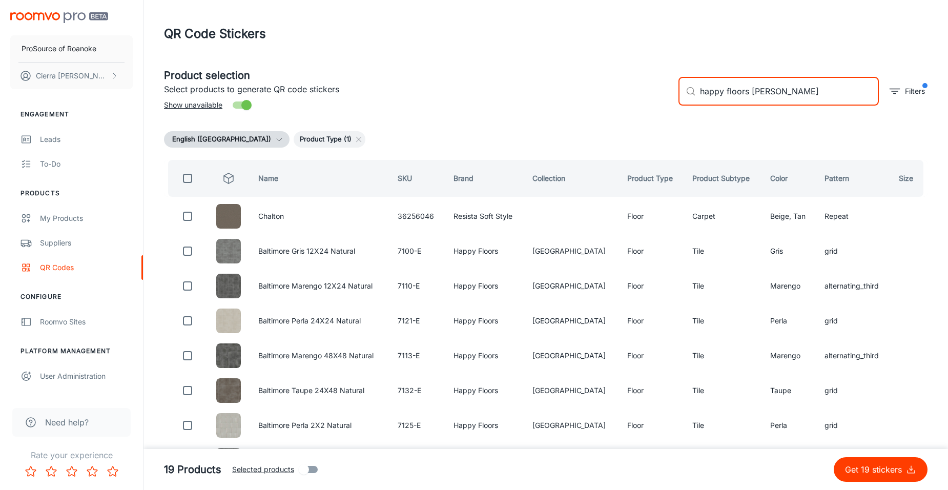
click at [799, 94] on input "happy floors [PERSON_NAME]" at bounding box center [789, 91] width 179 height 29
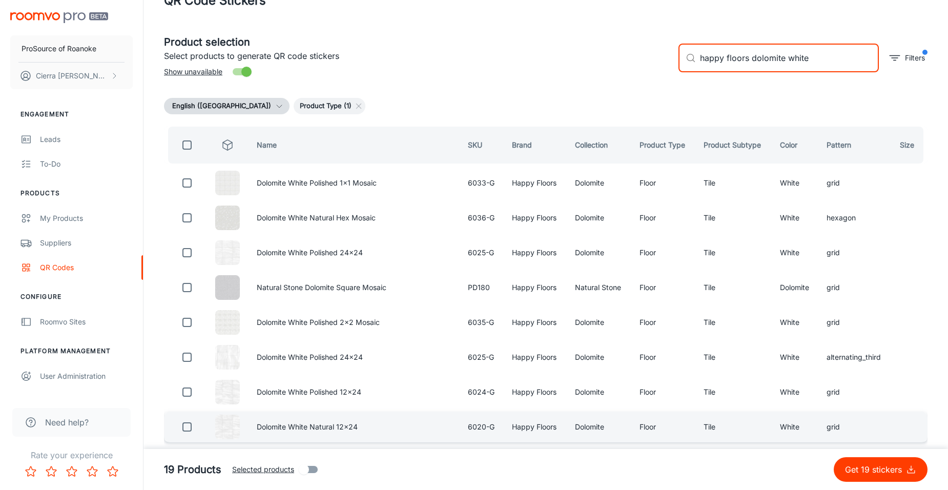
scroll to position [51, 0]
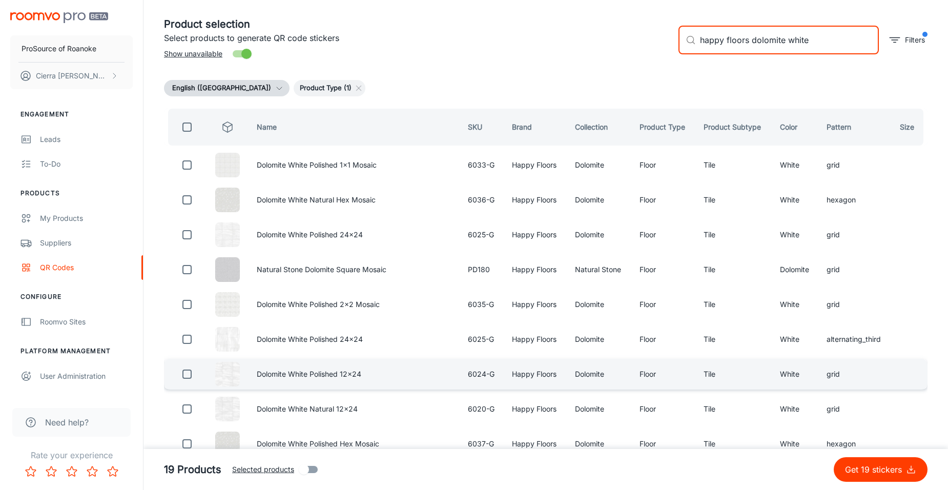
type input "happy floors dolomite white"
click at [189, 373] on input "checkbox" at bounding box center [187, 374] width 20 height 20
checkbox input "true"
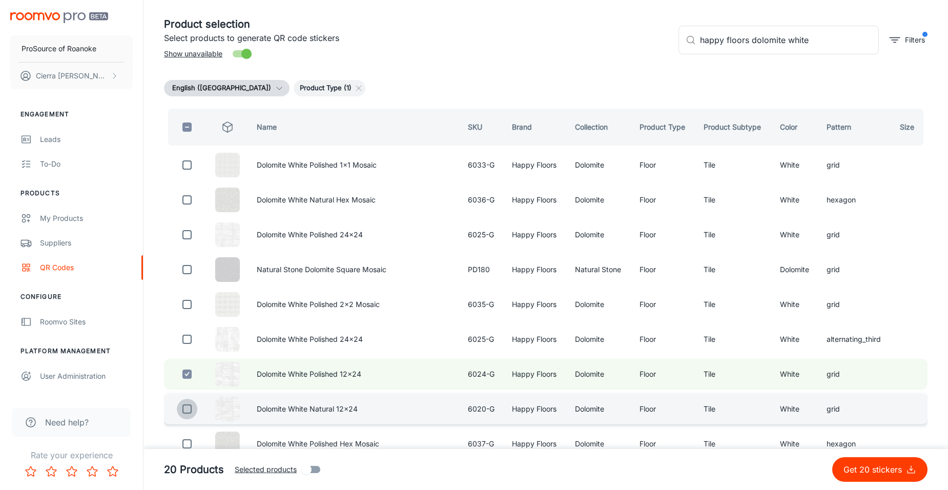
click at [188, 407] on input "checkbox" at bounding box center [187, 409] width 20 height 20
checkbox input "true"
click at [831, 47] on input "happy floors dolomite white" at bounding box center [789, 40] width 179 height 29
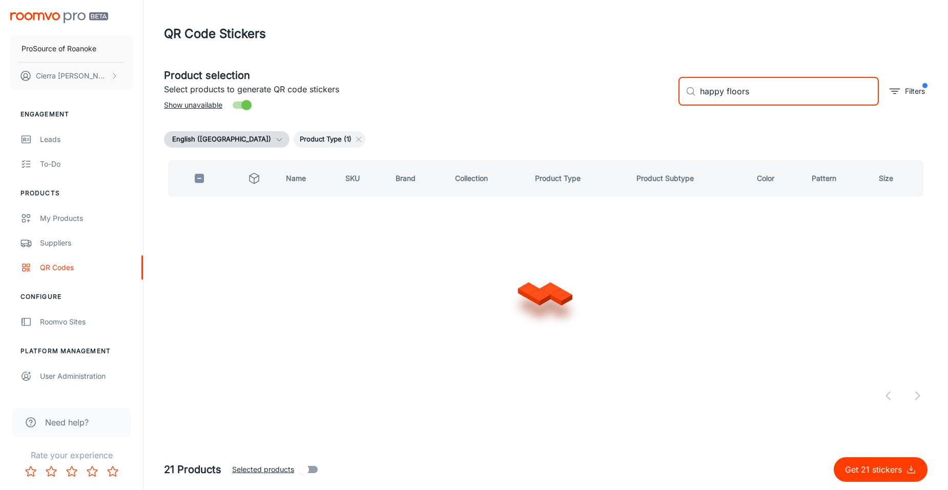
scroll to position [0, 0]
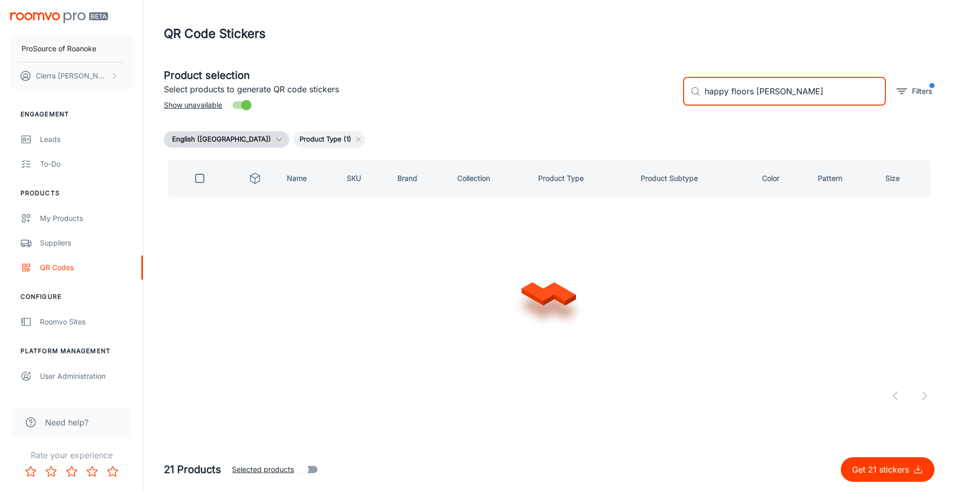
type input "happy floors arona honed"
checkbox input "true"
type input "happy floors arona p"
checkbox input "false"
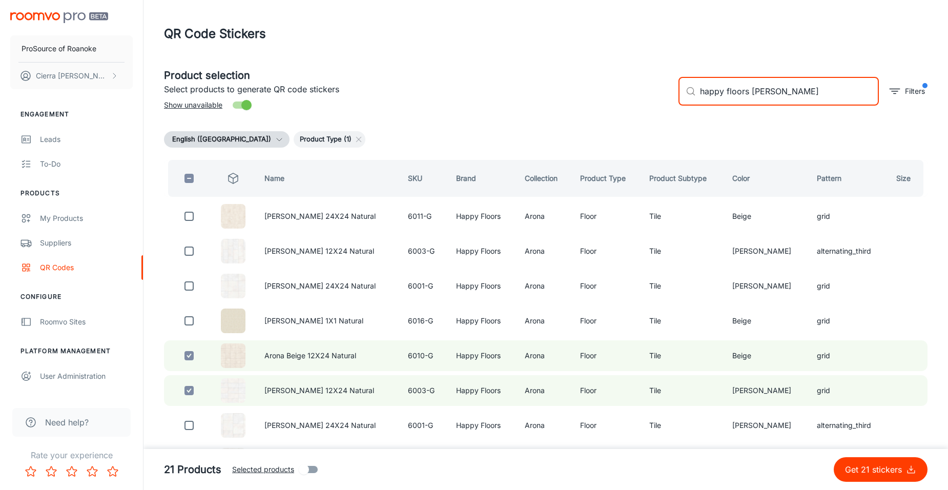
type input "happy floors arona pol"
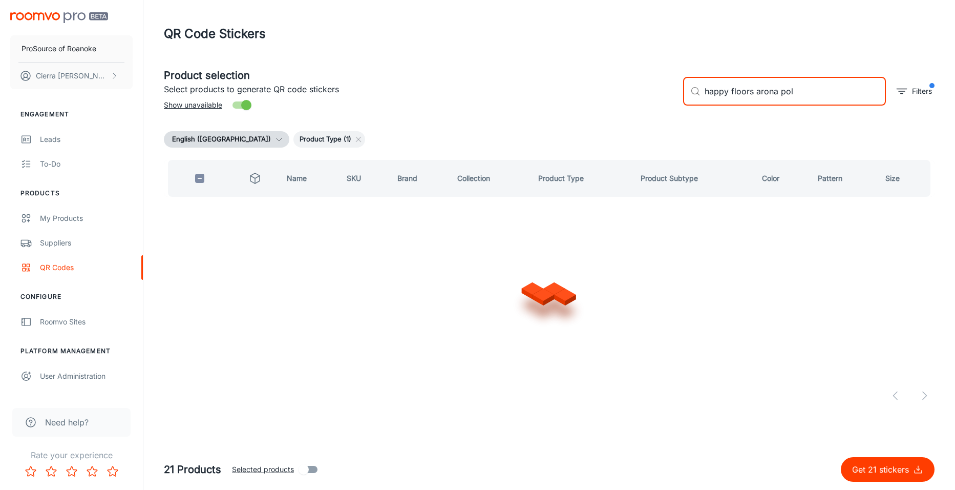
checkbox input "true"
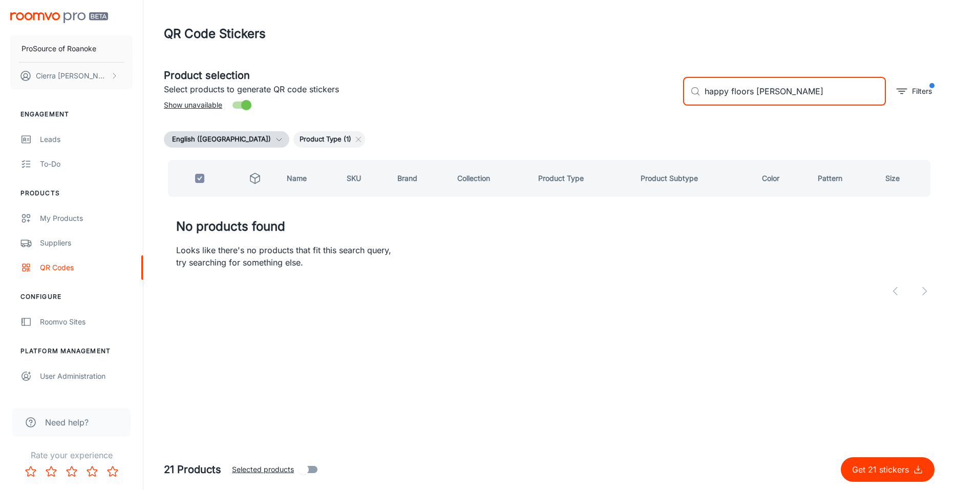
type input "happy floors [PERSON_NAME]"
checkbox input "false"
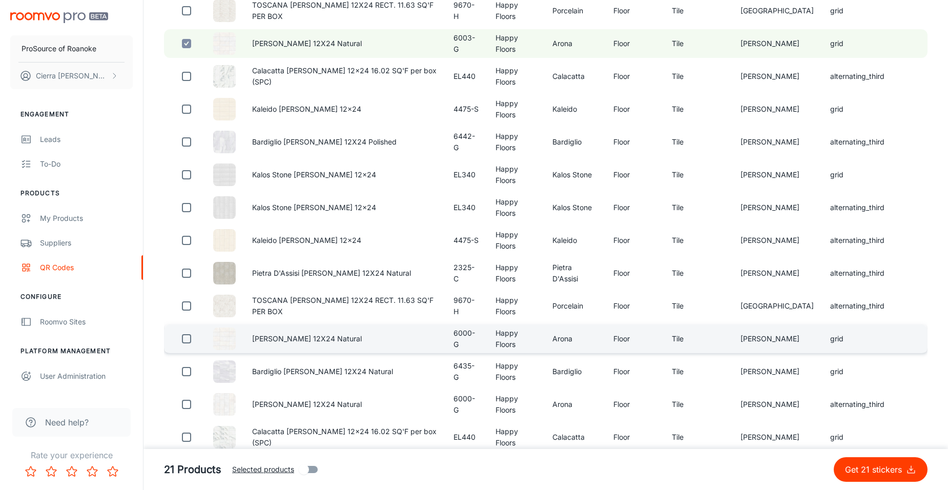
scroll to position [307, 0]
type input "happy floors [PERSON_NAME] 12x24"
click at [189, 348] on input "checkbox" at bounding box center [186, 338] width 20 height 20
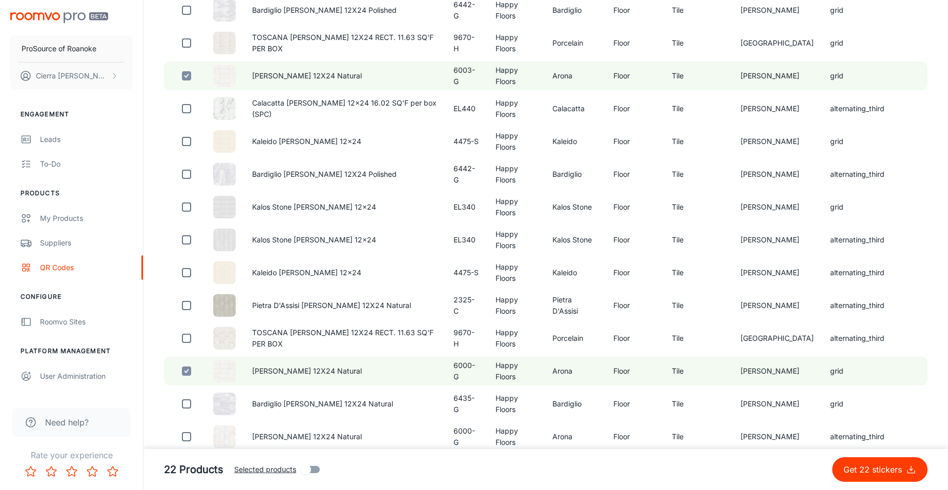
scroll to position [256, 0]
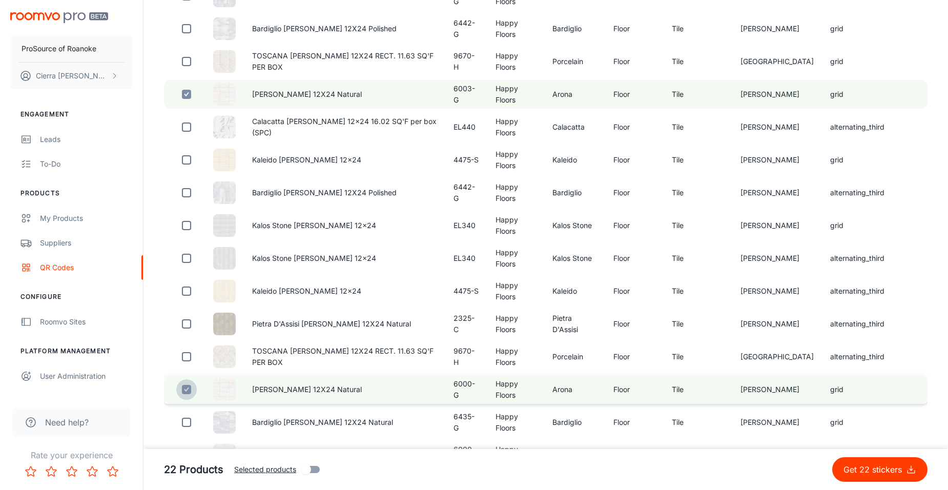
click at [186, 400] on input "checkbox" at bounding box center [186, 389] width 20 height 20
checkbox input "false"
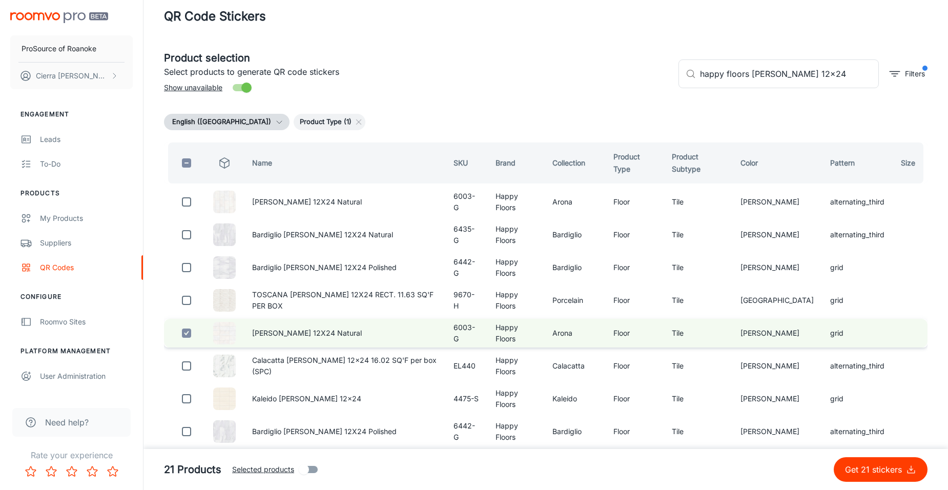
scroll to position [0, 0]
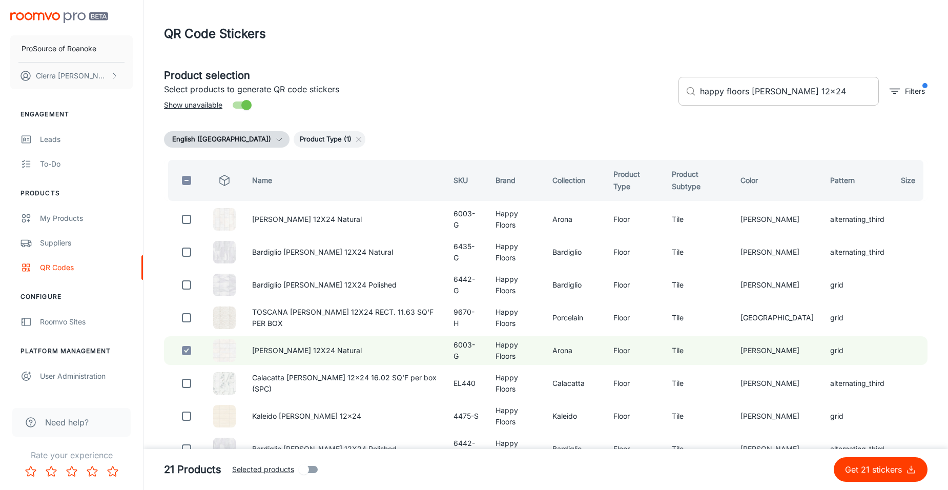
click at [749, 92] on input "happy floors [PERSON_NAME] 12x24" at bounding box center [789, 91] width 179 height 29
click at [806, 89] on input "happy floors [PERSON_NAME] 12x24" at bounding box center [789, 91] width 179 height 29
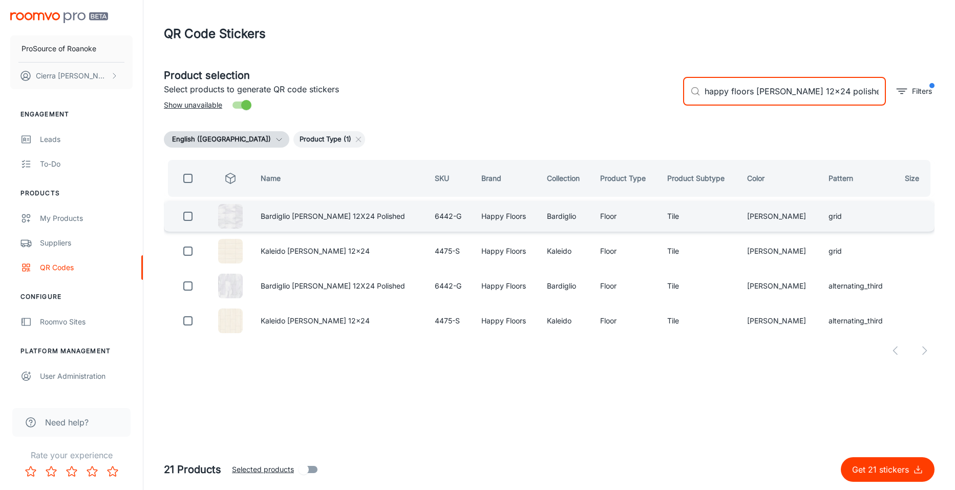
type input "happy floors [PERSON_NAME] 12x24 polished"
click at [192, 217] on input "checkbox" at bounding box center [188, 216] width 20 height 20
checkbox input "true"
click at [842, 94] on input "happy floors [PERSON_NAME] 12x24 polished" at bounding box center [795, 91] width 181 height 29
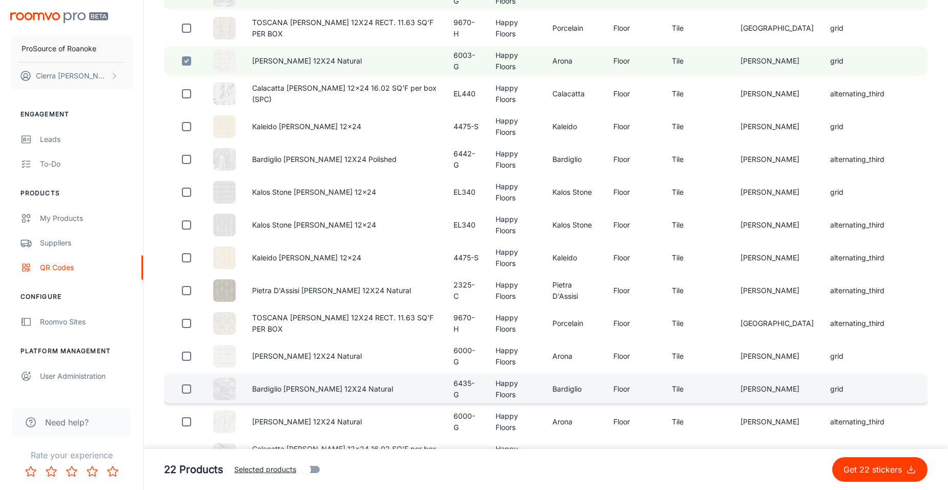
scroll to position [307, 0]
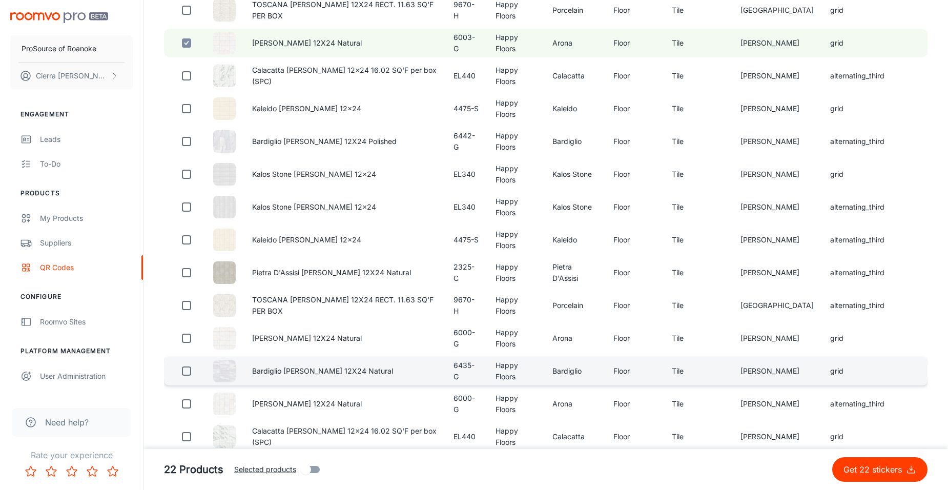
type input "happy floors [PERSON_NAME] 12x24"
click at [189, 381] on input "checkbox" at bounding box center [186, 371] width 20 height 20
checkbox input "true"
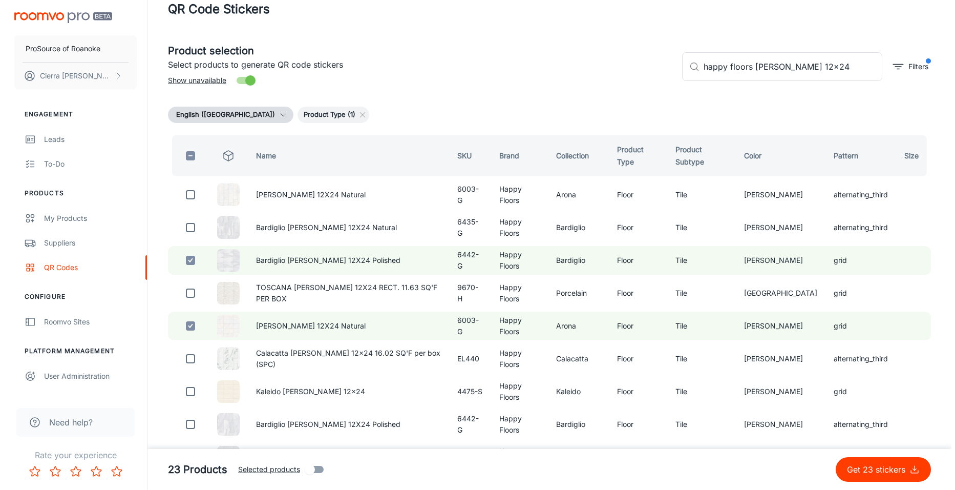
scroll to position [0, 0]
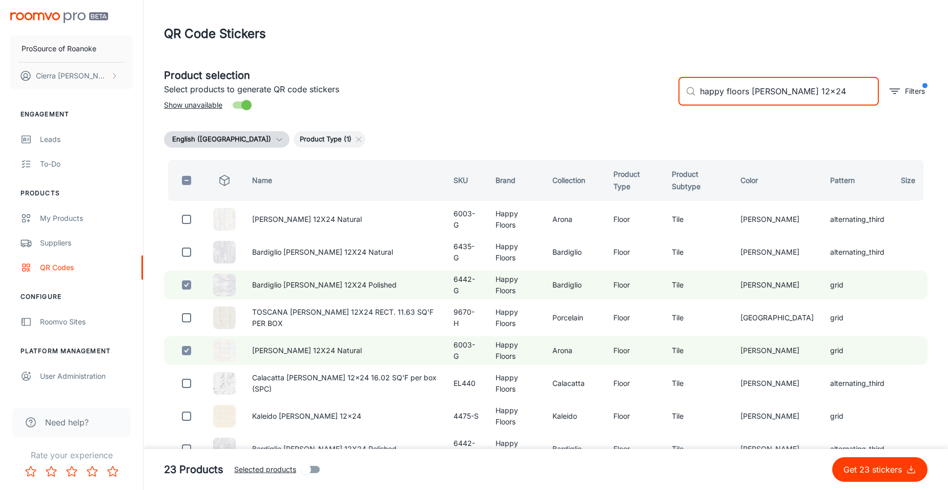
click at [777, 95] on input "happy floors [PERSON_NAME] 12x24" at bounding box center [789, 91] width 179 height 29
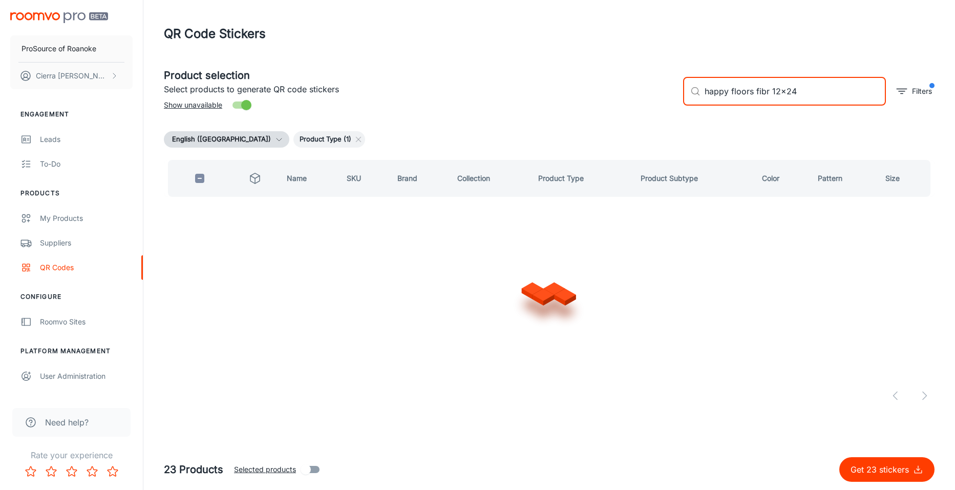
type input "happy floors fibra 12x24"
checkbox input "true"
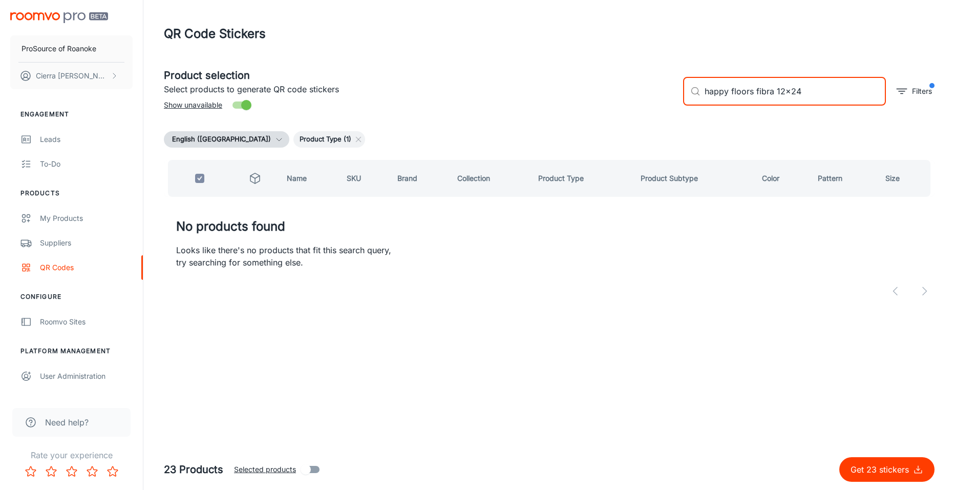
click at [806, 94] on input "happy floors fibra 12x24" at bounding box center [795, 91] width 181 height 29
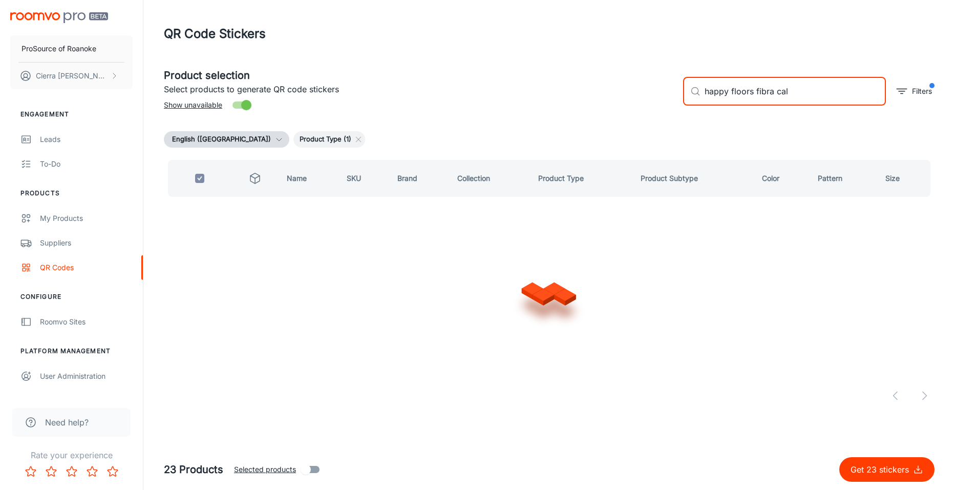
type input "happy floors fibra calm"
checkbox input "false"
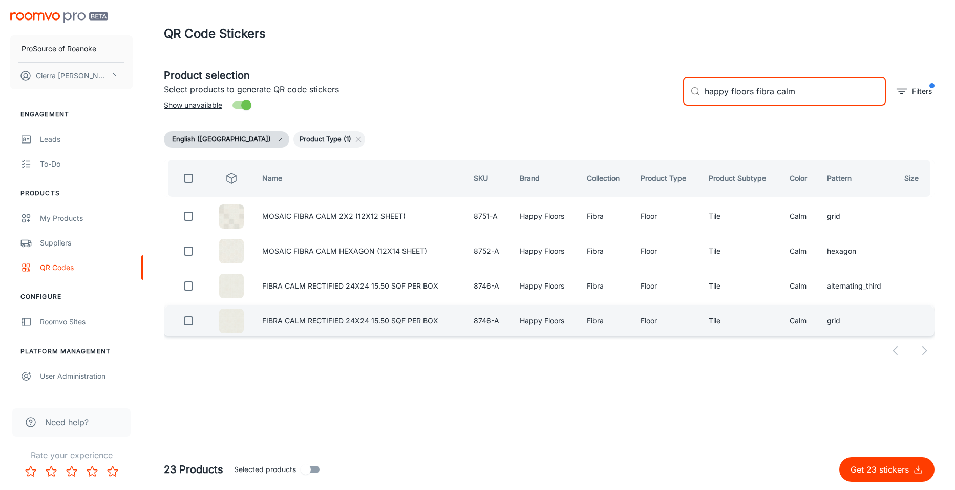
type input "happy floors fibra calm"
click at [187, 321] on input "checkbox" at bounding box center [188, 320] width 20 height 20
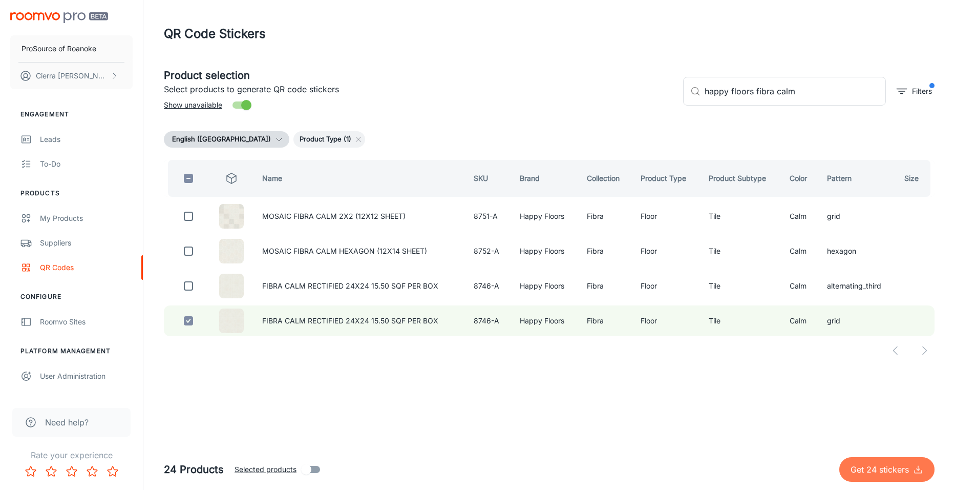
click at [885, 474] on p "Get 24 stickers" at bounding box center [882, 469] width 62 height 12
checkbox input "false"
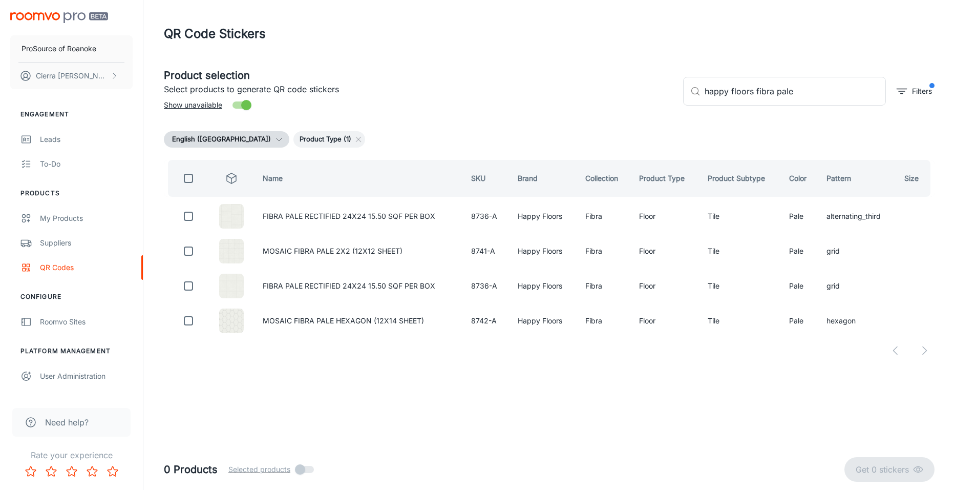
drag, startPoint x: 248, startPoint y: 25, endPoint x: 259, endPoint y: 37, distance: 16.0
click at [259, 37] on h1 "QR Code Stickers" at bounding box center [215, 34] width 102 height 18
